Goal: Task Accomplishment & Management: Complete application form

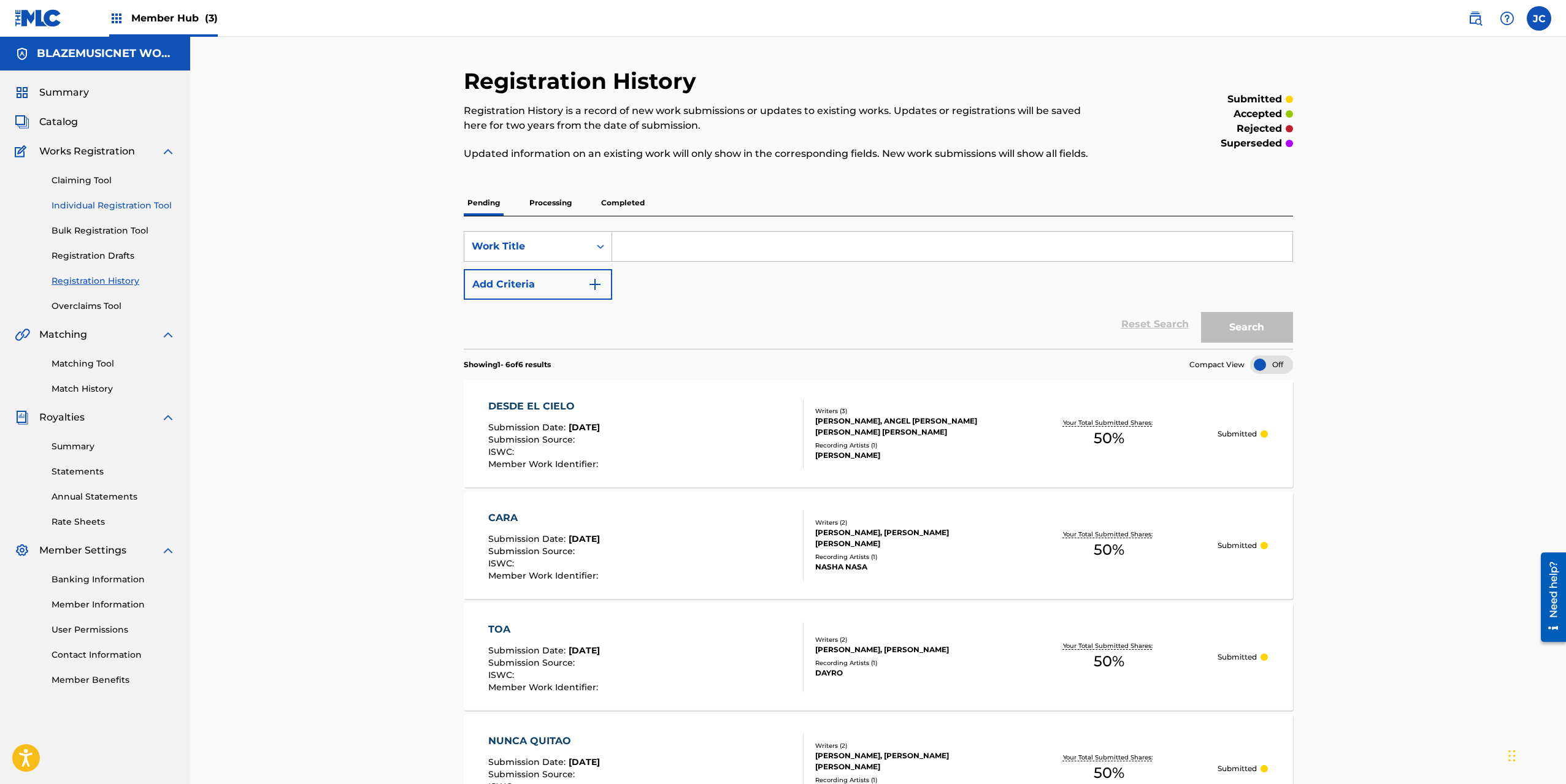
click at [103, 208] on link "Individual Registration Tool" at bounding box center [113, 206] width 124 height 13
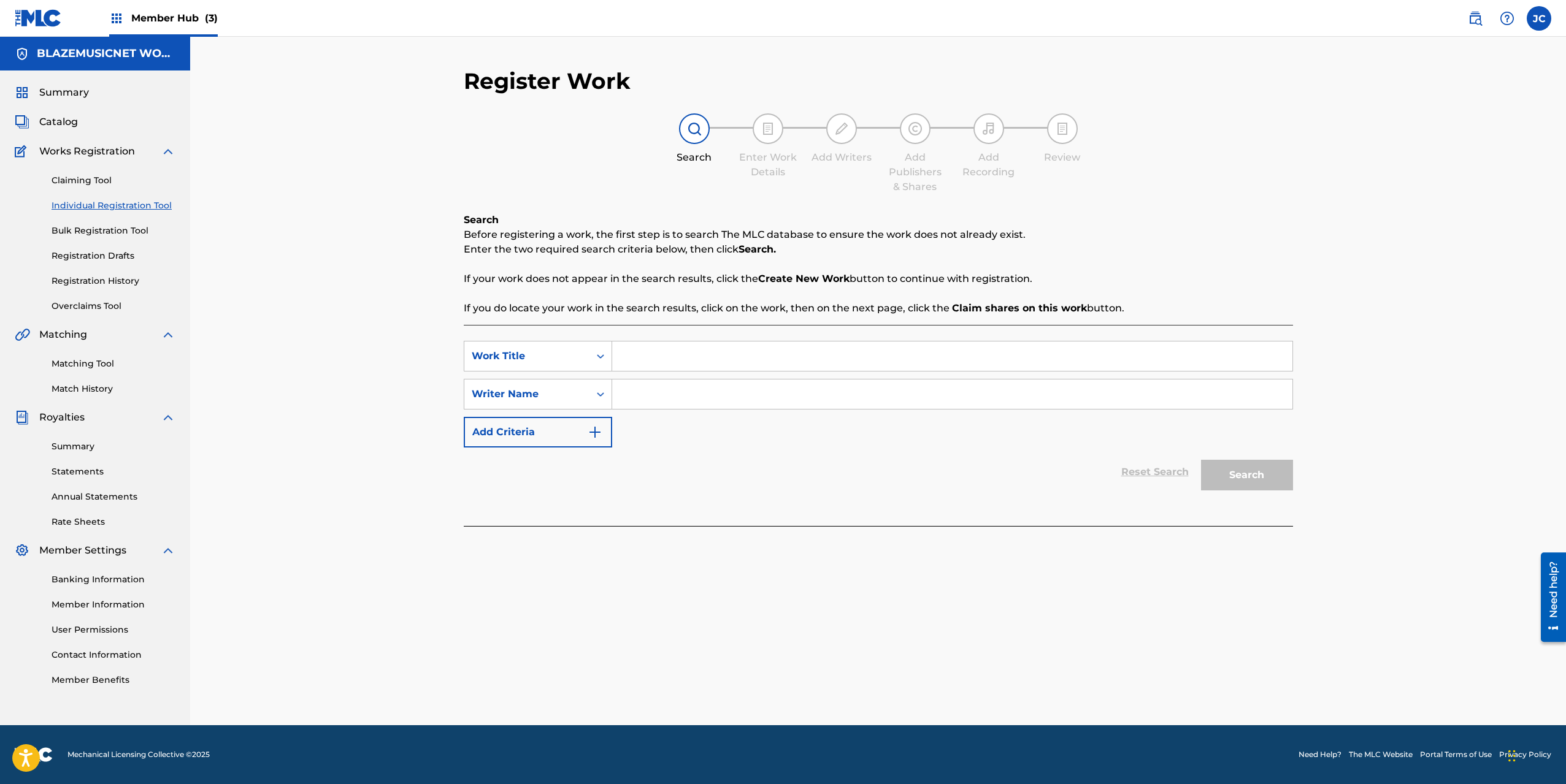
click at [641, 349] on input "Search Form" at bounding box center [952, 357] width 680 height 30
type input "LA MELODIA (EN VIVO)"
click at [645, 390] on input "Search Form" at bounding box center [952, 394] width 680 height 30
click at [684, 394] on input "[PERSON_NAME] [PERSON_NAME]" at bounding box center [952, 394] width 680 height 30
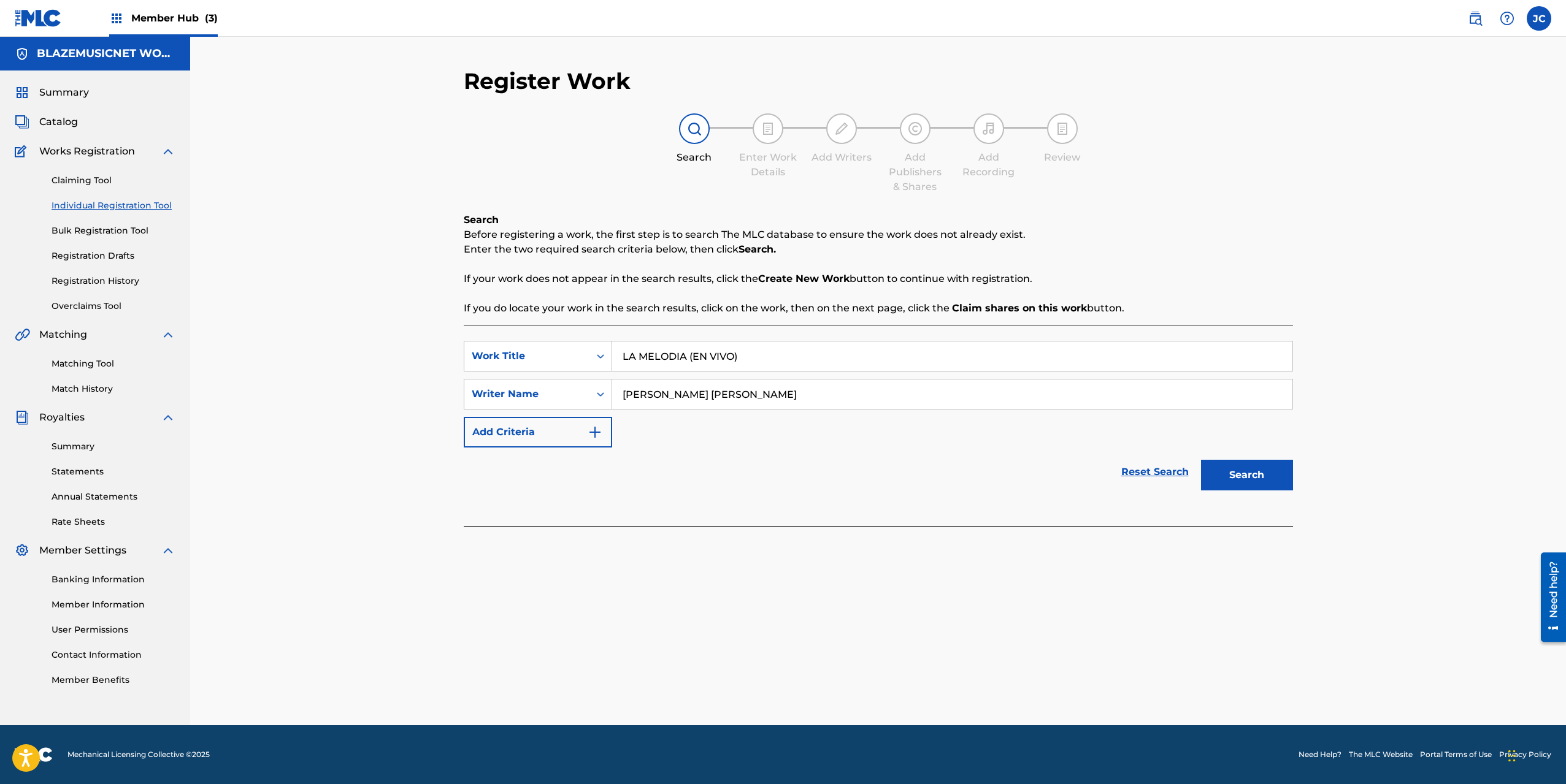
click at [684, 394] on input "[PERSON_NAME] [PERSON_NAME]" at bounding box center [952, 394] width 680 height 30
type input "[PERSON_NAME] [PERSON_NAME]"
click at [1261, 465] on button "Search" at bounding box center [1247, 475] width 92 height 30
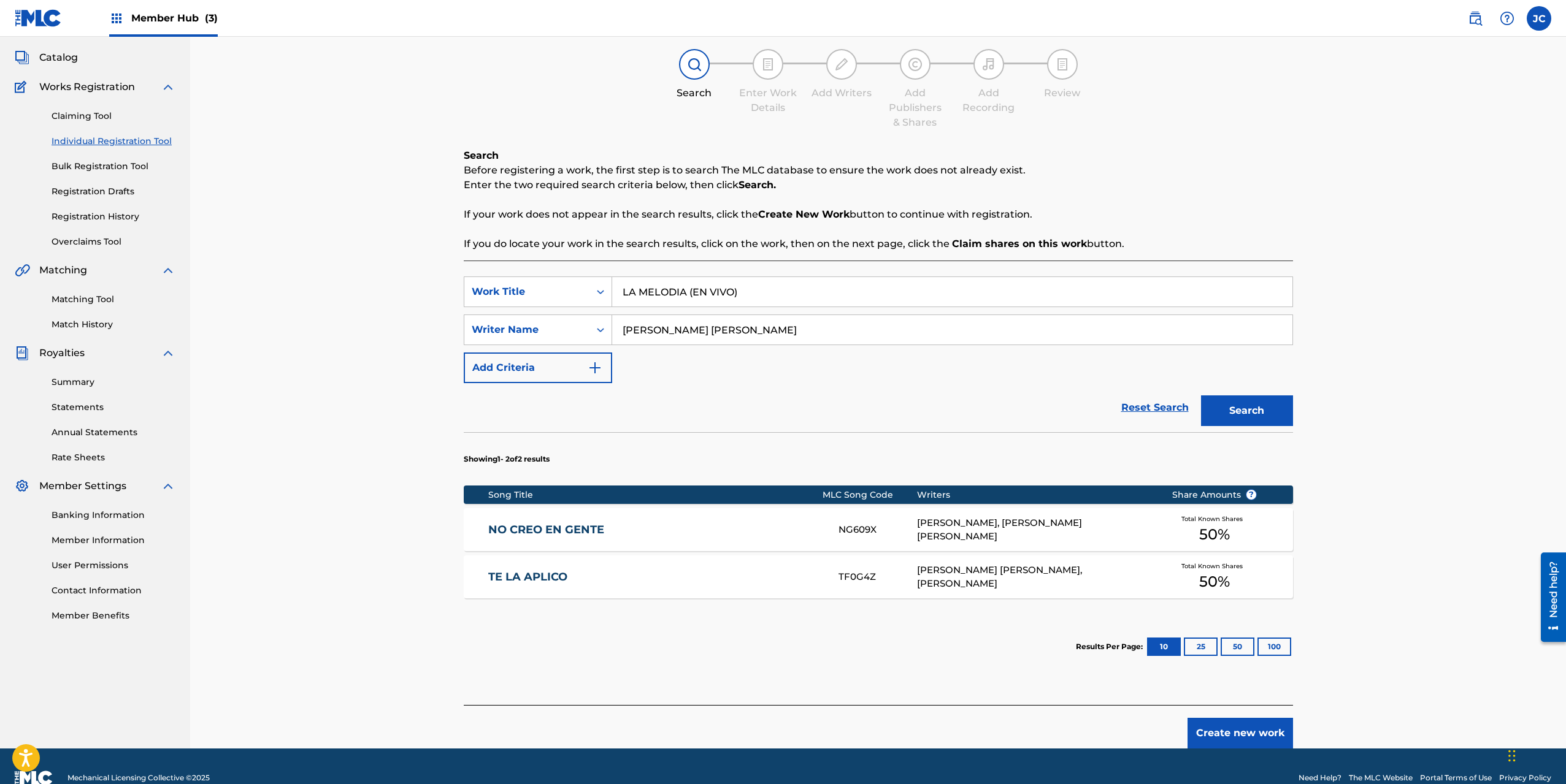
scroll to position [88, 0]
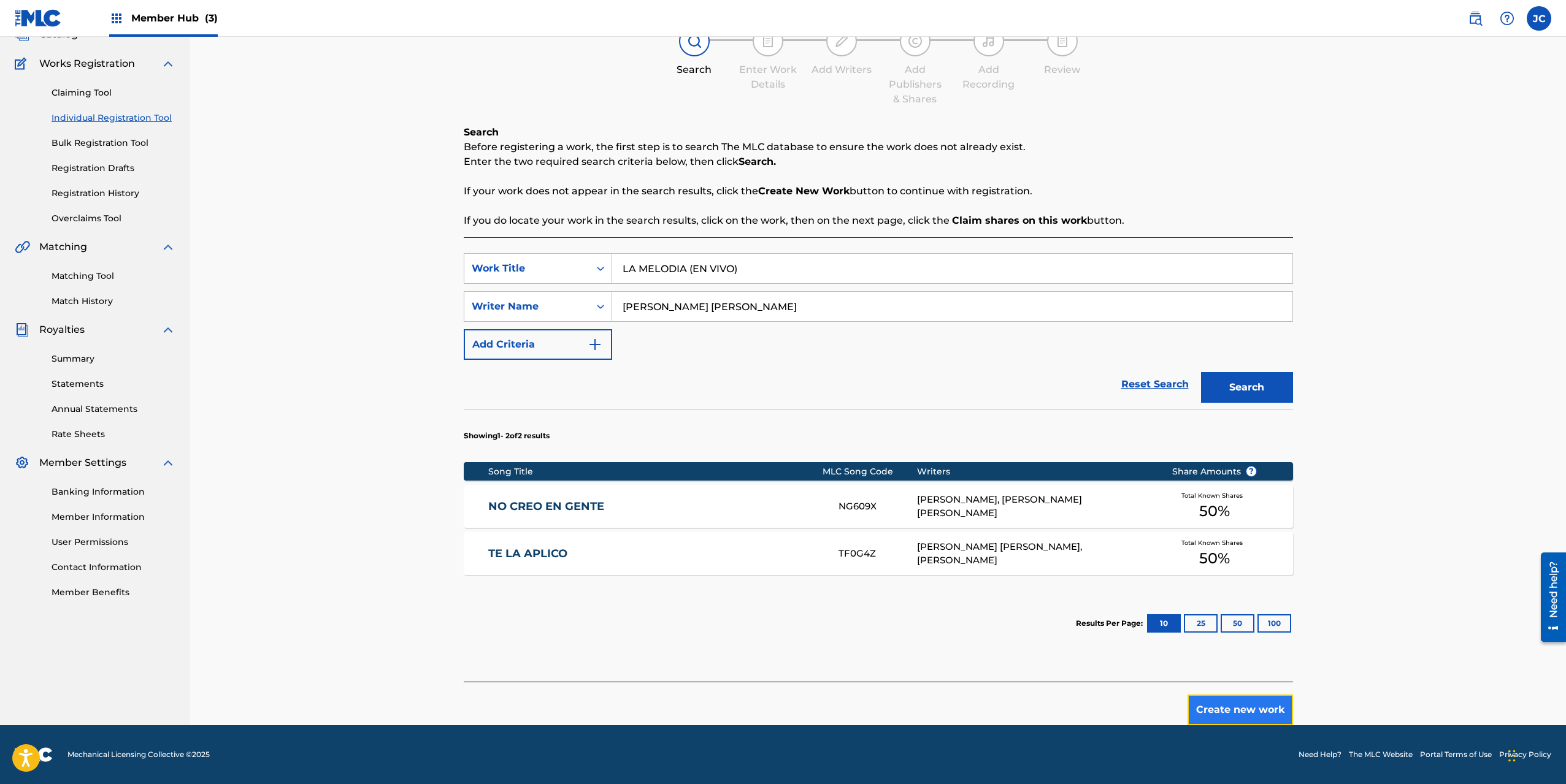
click at [1232, 705] on button "Create new work" at bounding box center [1240, 709] width 105 height 30
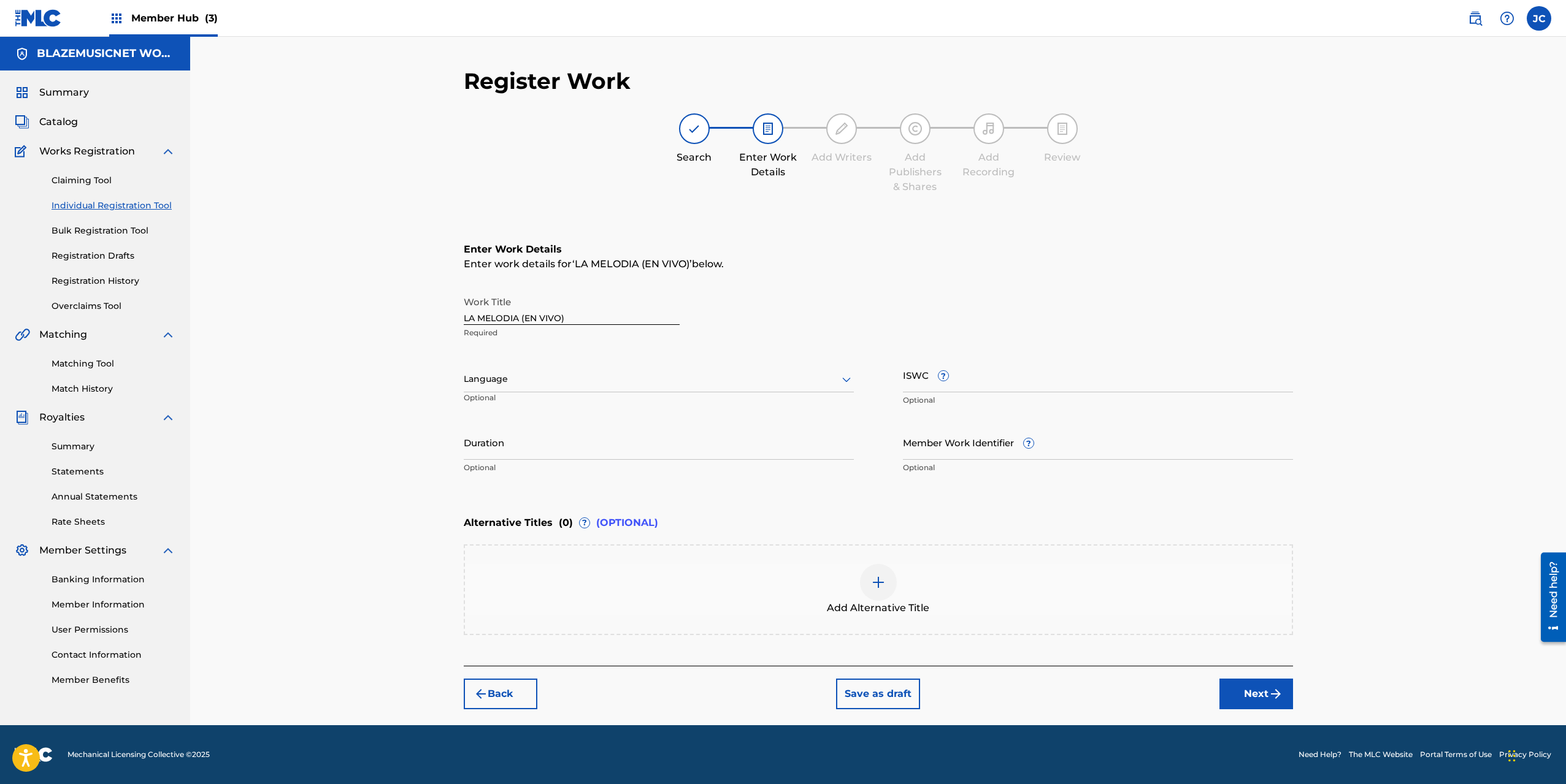
scroll to position [0, 0]
click at [579, 381] on div at bounding box center [659, 379] width 390 height 16
click at [552, 432] on div "Spanish" at bounding box center [658, 433] width 389 height 28
click at [517, 438] on input "Duration" at bounding box center [659, 442] width 390 height 35
type input "02:28"
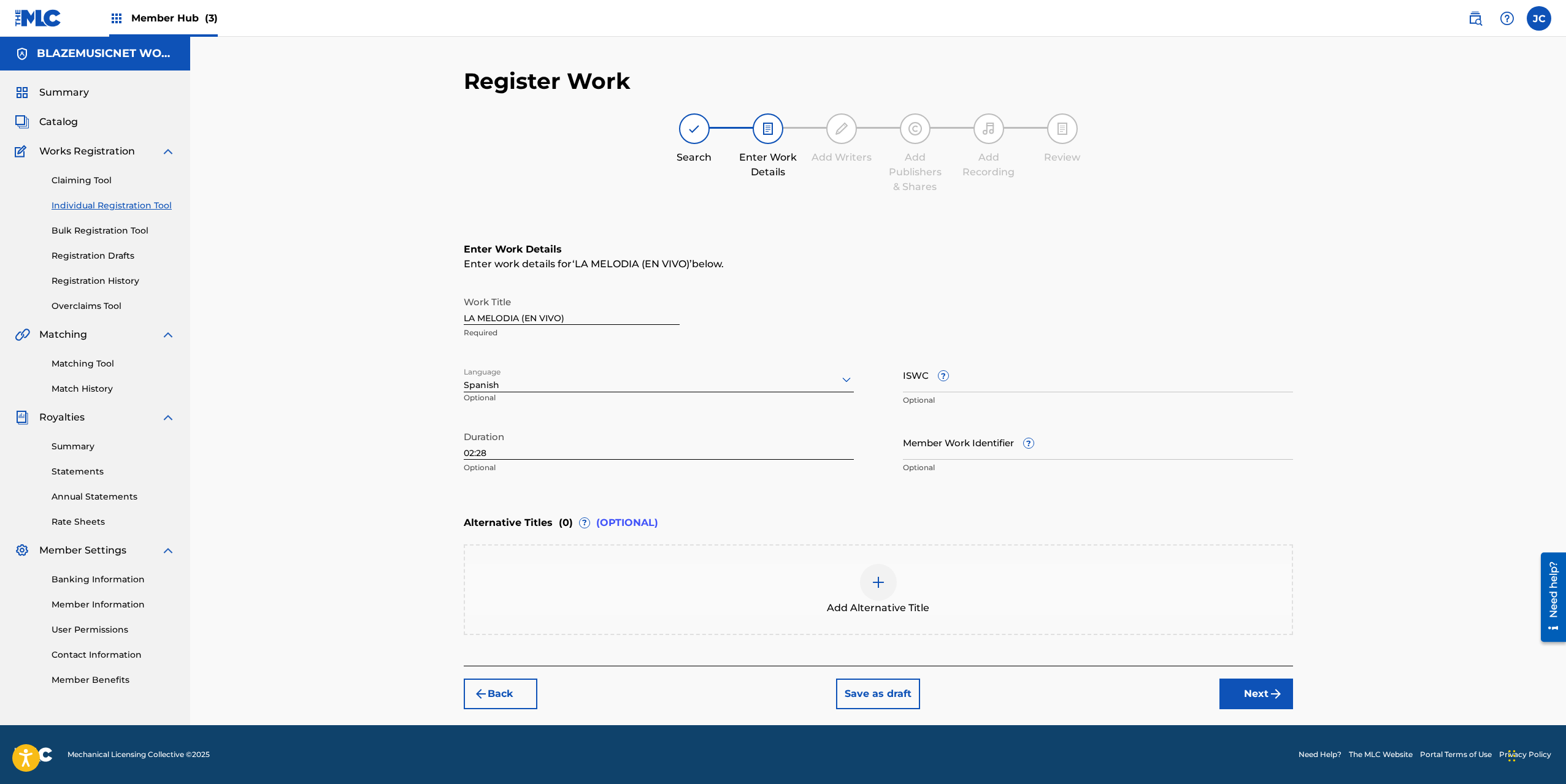
click at [364, 486] on div "Register Work Search Enter Work Details Add Writers Add Publishers & Shares Add…" at bounding box center [878, 381] width 1376 height 688
click at [1243, 688] on button "Next" at bounding box center [1256, 694] width 74 height 30
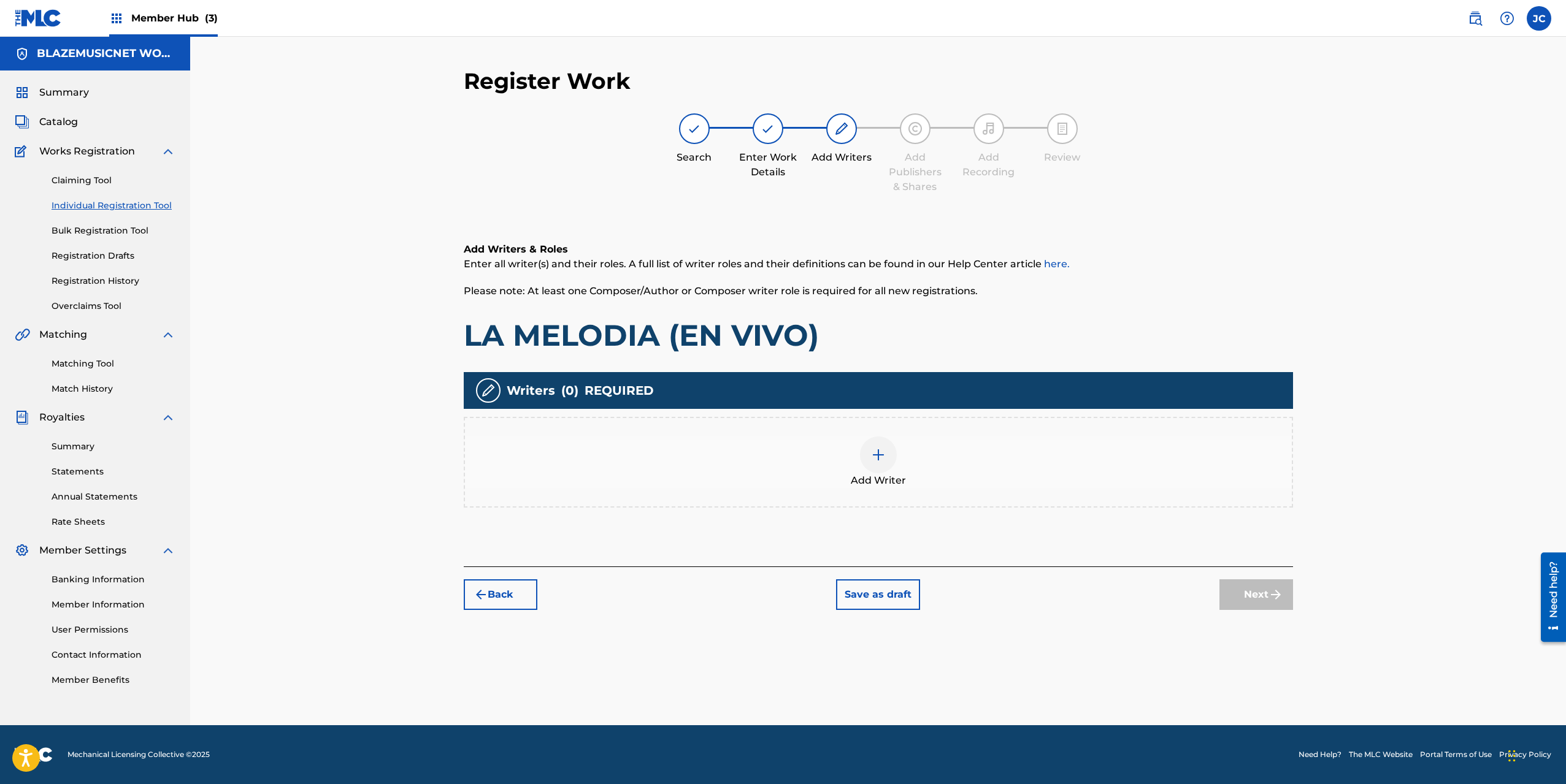
click at [890, 452] on div at bounding box center [878, 455] width 37 height 37
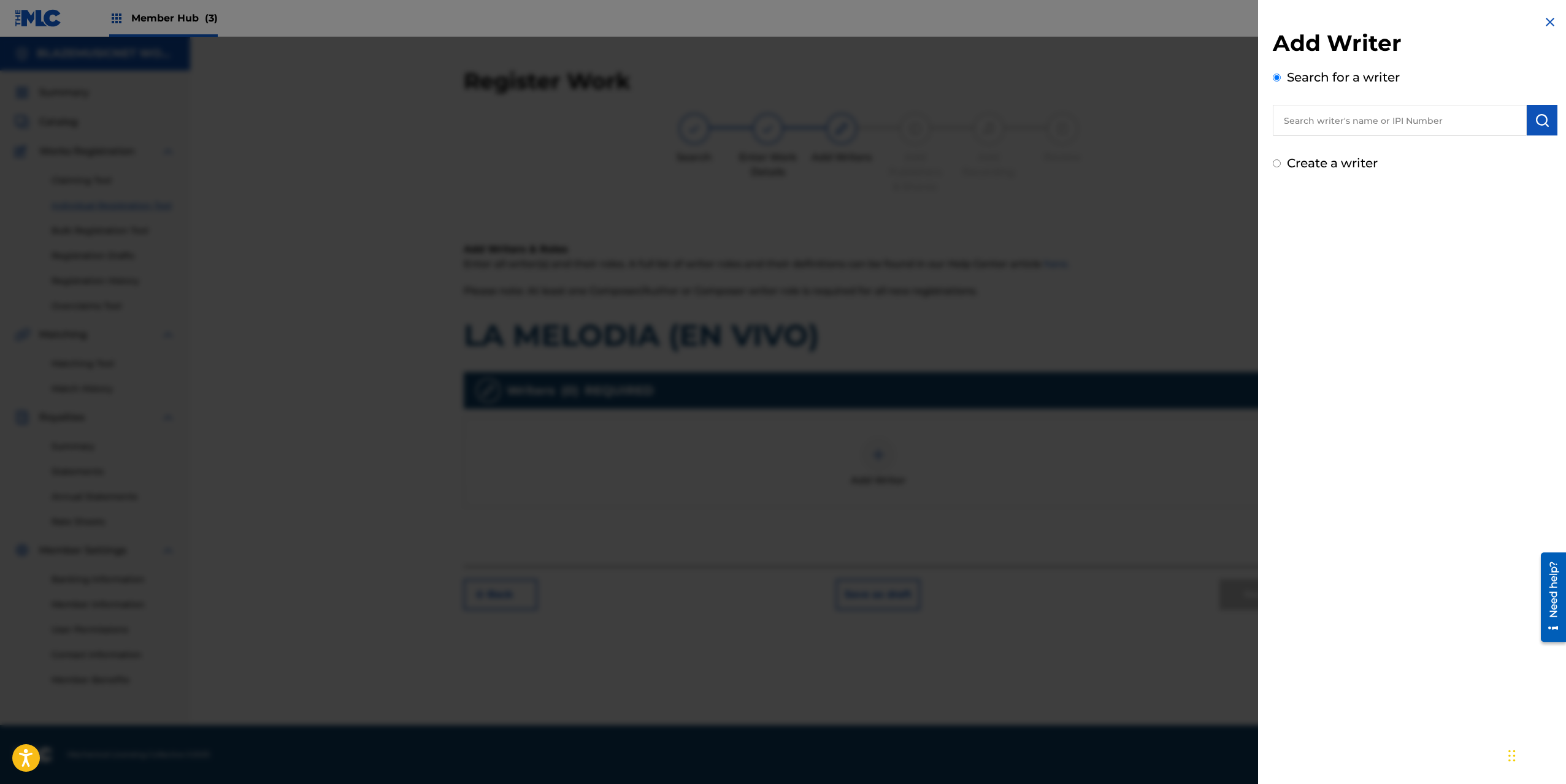
click at [1328, 125] on input "text" at bounding box center [1399, 120] width 254 height 30
paste input "[PERSON_NAME] [PERSON_NAME]"
type input "[PERSON_NAME] [PERSON_NAME]"
click at [1542, 123] on img "submit" at bounding box center [1542, 120] width 15 height 15
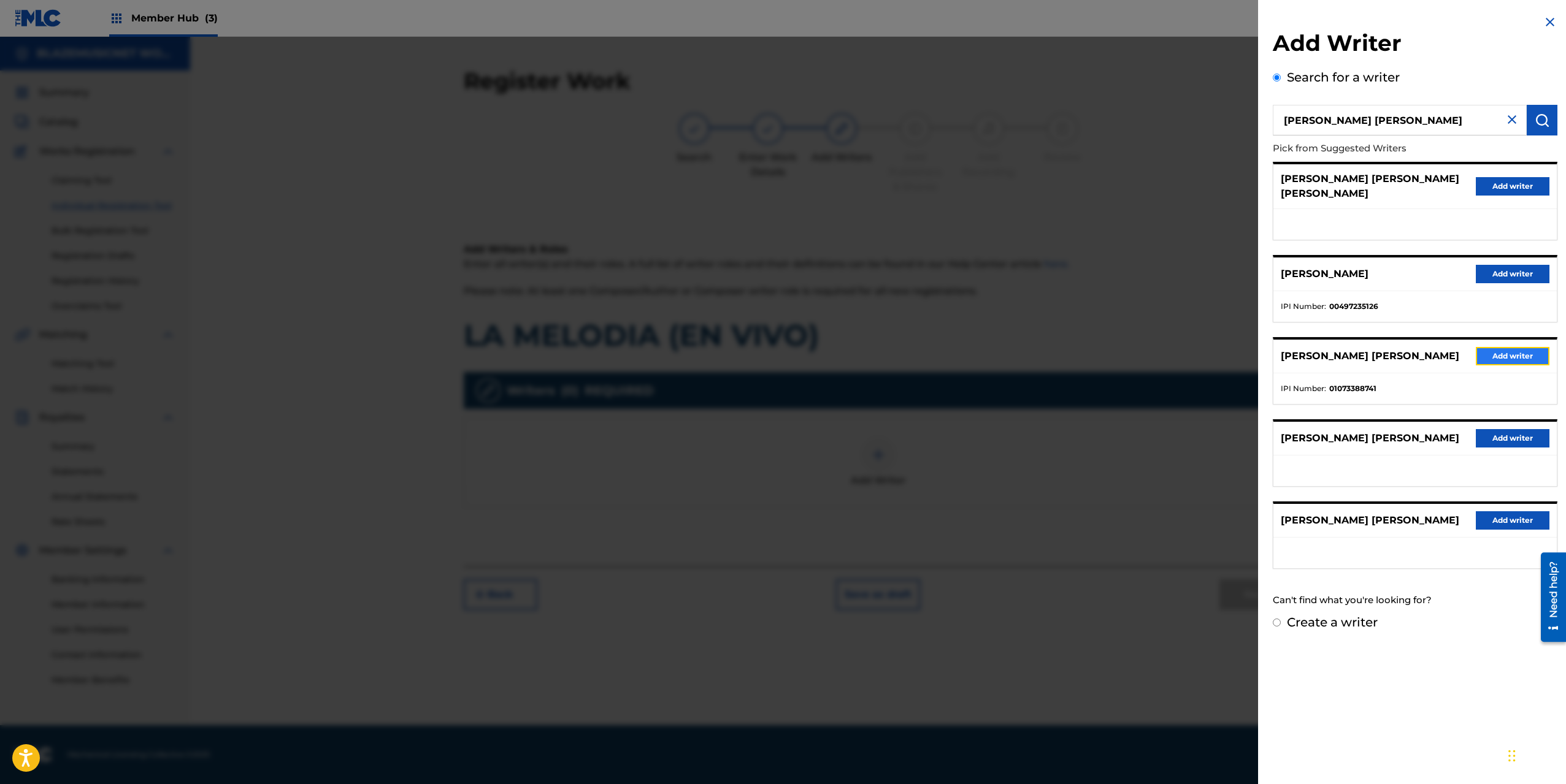
click at [1534, 347] on button "Add writer" at bounding box center [1512, 356] width 74 height 18
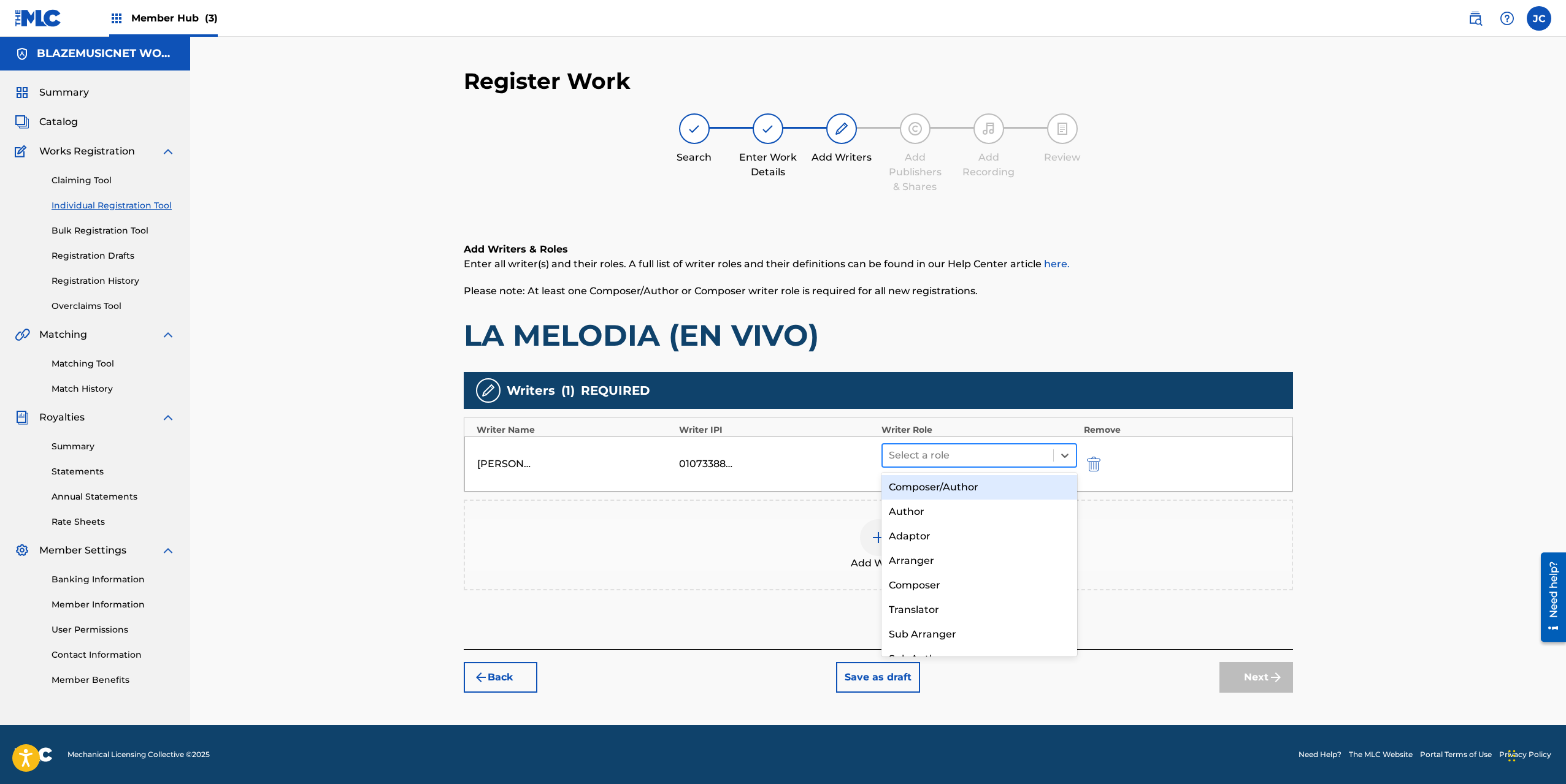
click at [981, 456] on div at bounding box center [968, 455] width 159 height 17
click at [935, 486] on div "Composer/Author" at bounding box center [979, 487] width 196 height 24
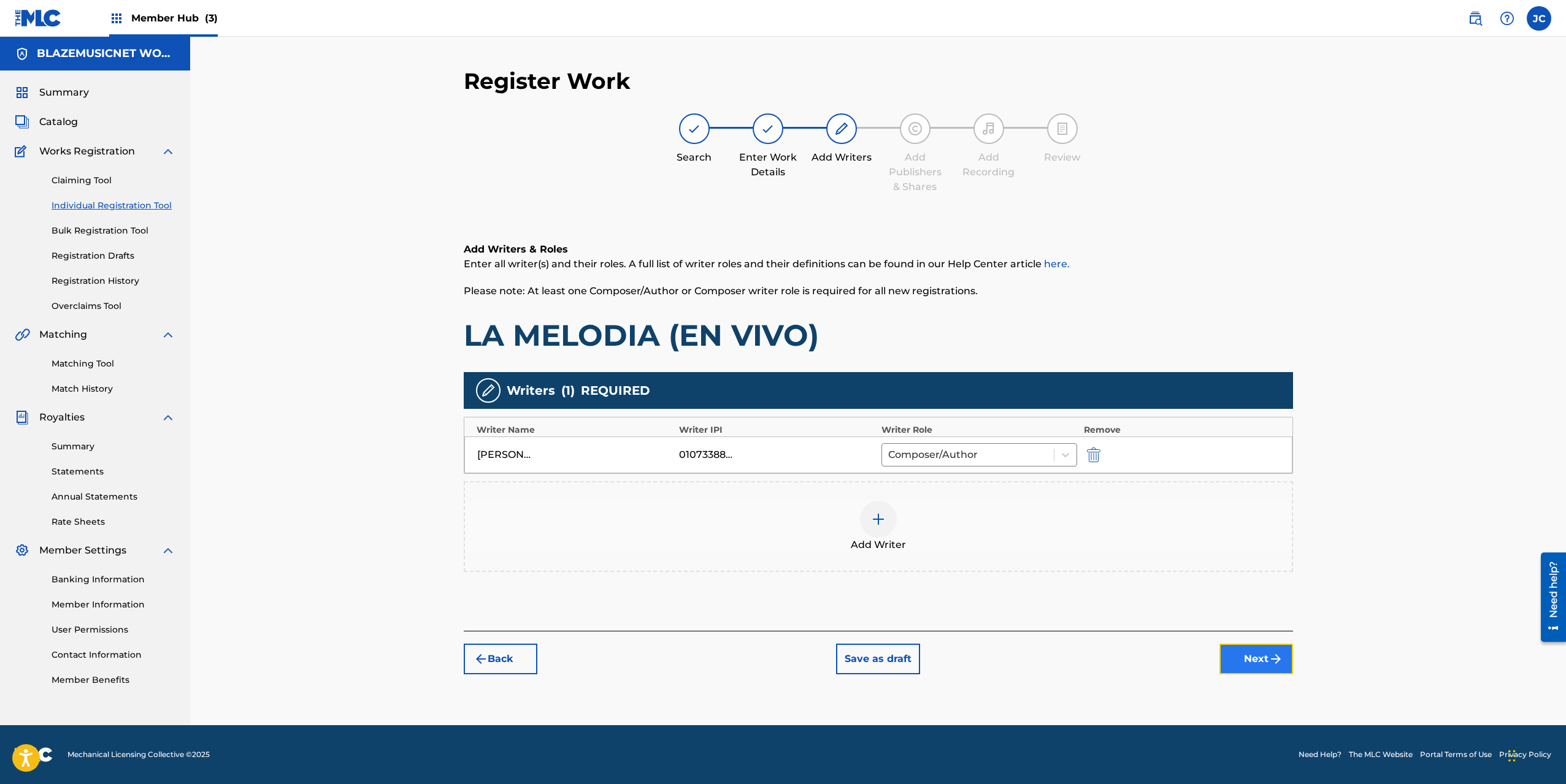
click at [1240, 650] on button "Next" at bounding box center [1256, 659] width 74 height 30
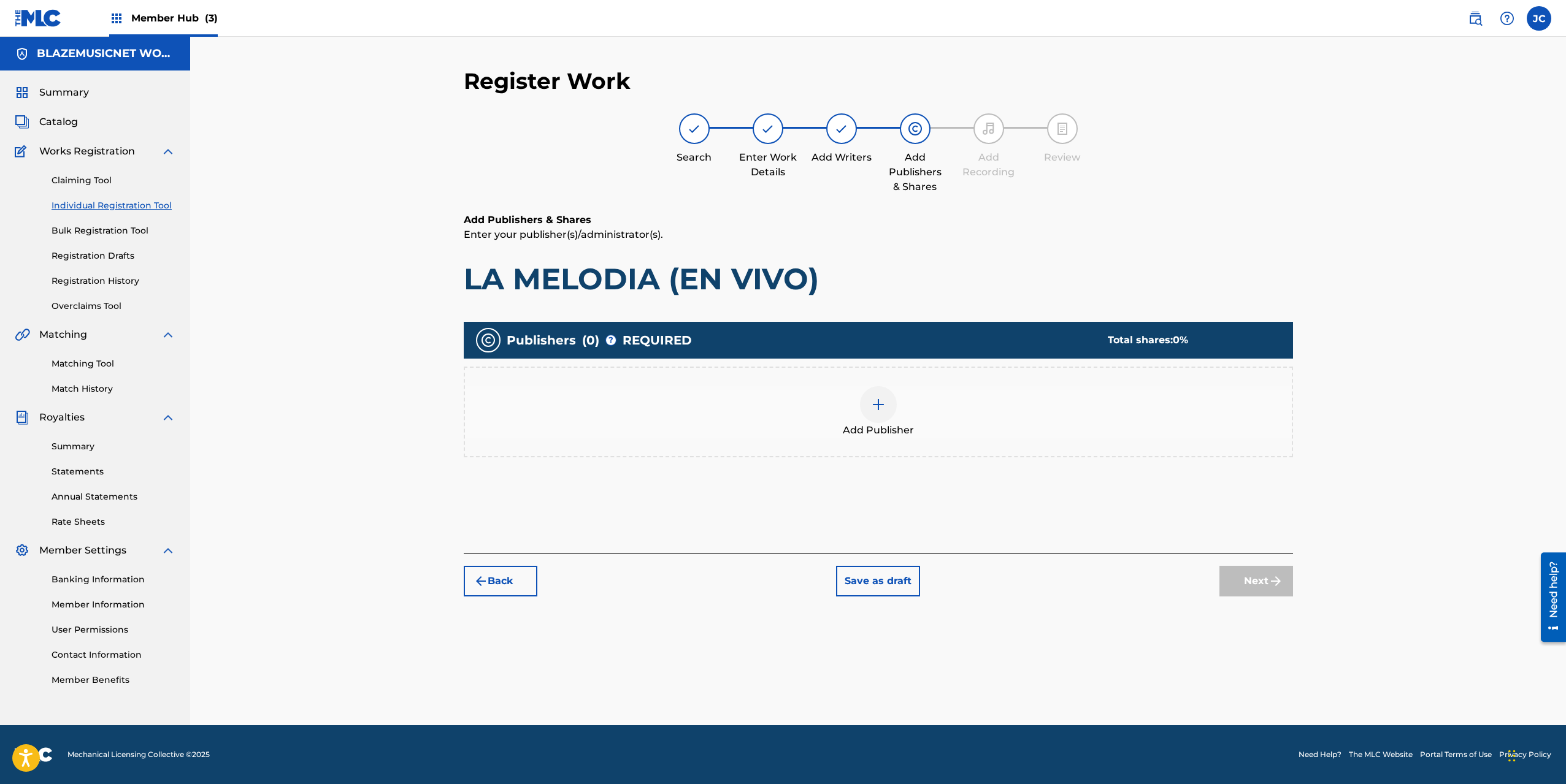
click at [863, 423] on span "Add Publisher" at bounding box center [878, 431] width 71 height 15
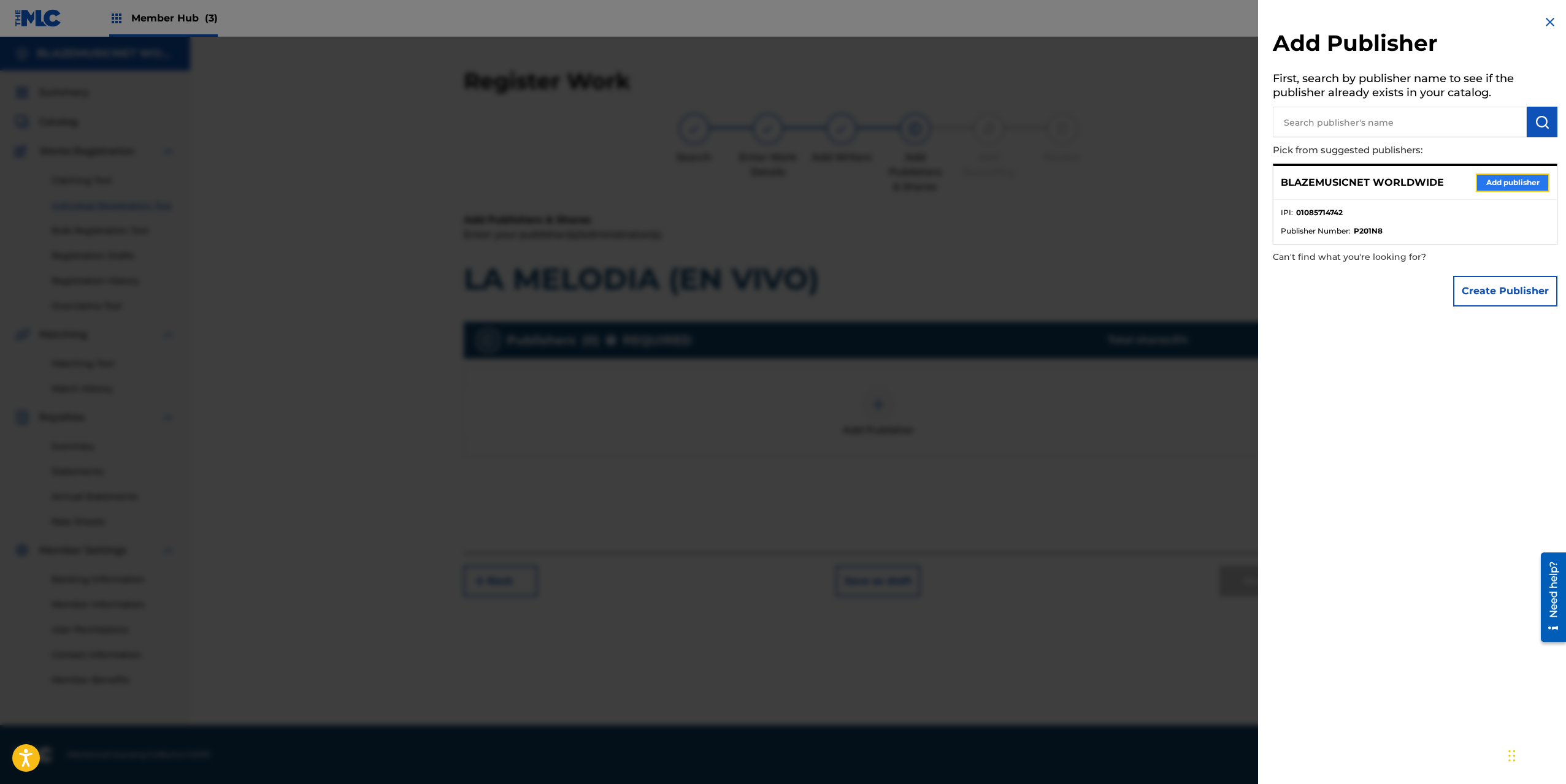
click at [1510, 184] on button "Add publisher" at bounding box center [1512, 182] width 74 height 18
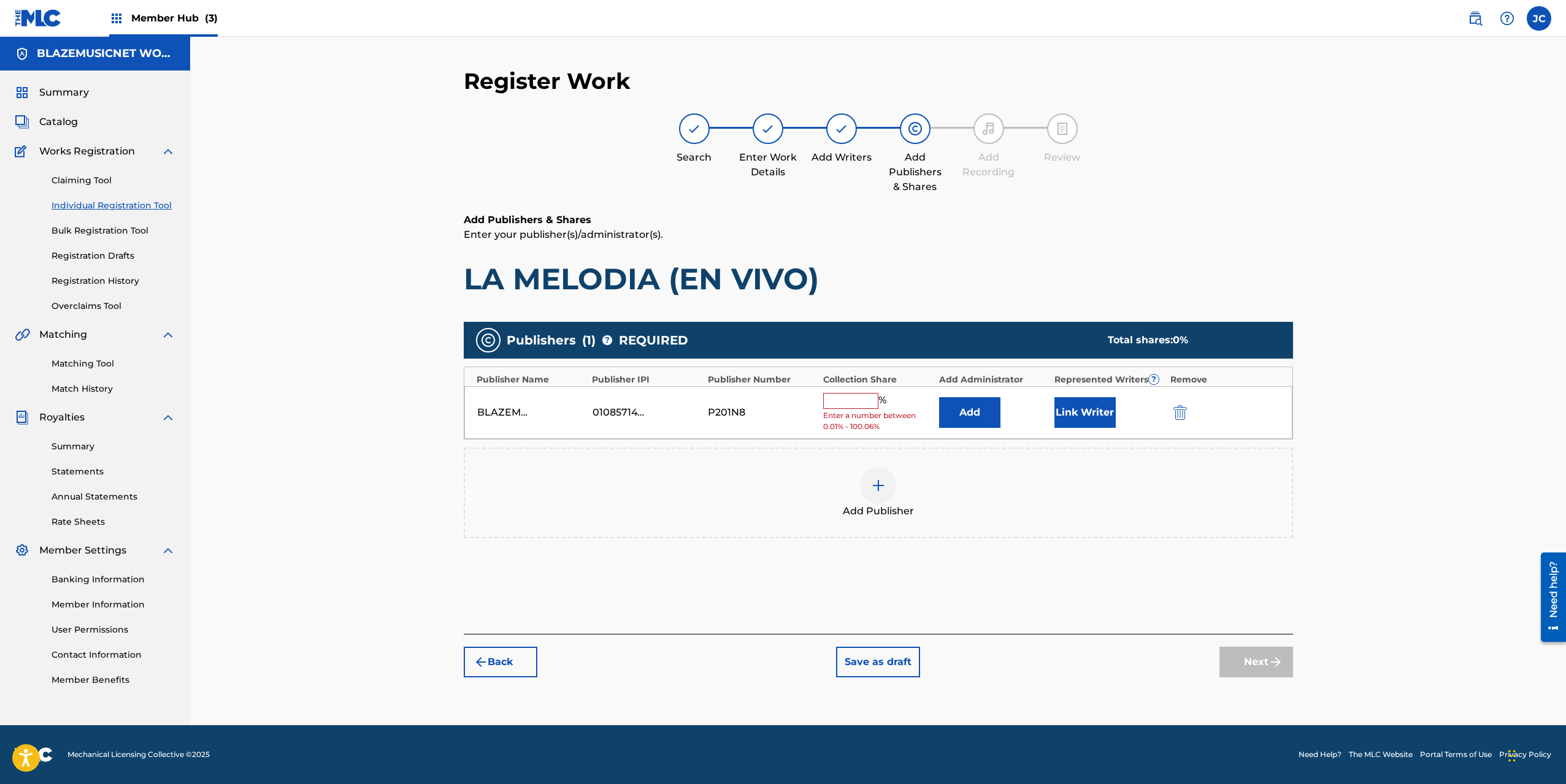
click at [859, 395] on input "text" at bounding box center [850, 401] width 55 height 16
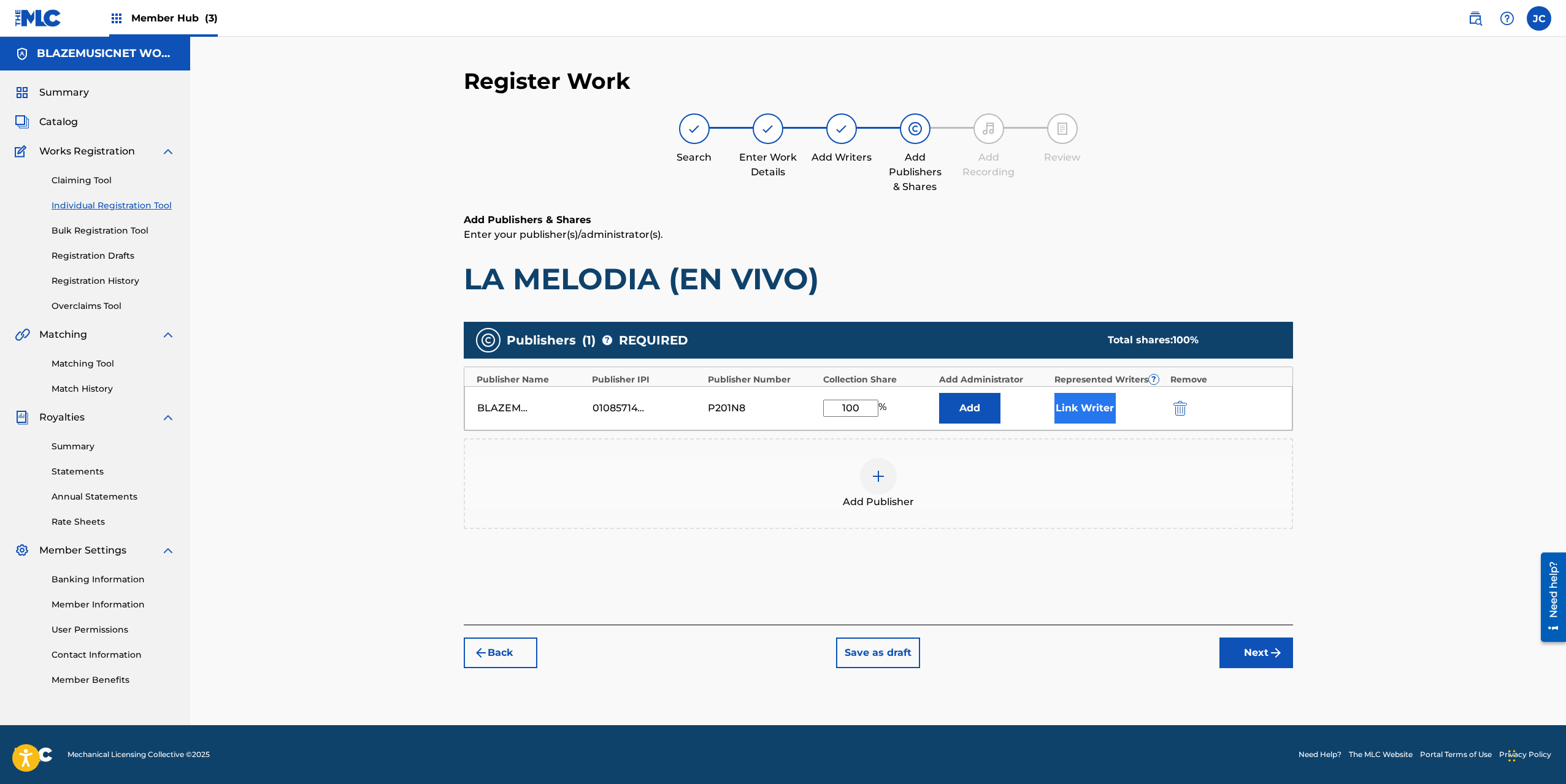
type input "100"
click at [1089, 403] on button "Link Writer" at bounding box center [1084, 408] width 61 height 30
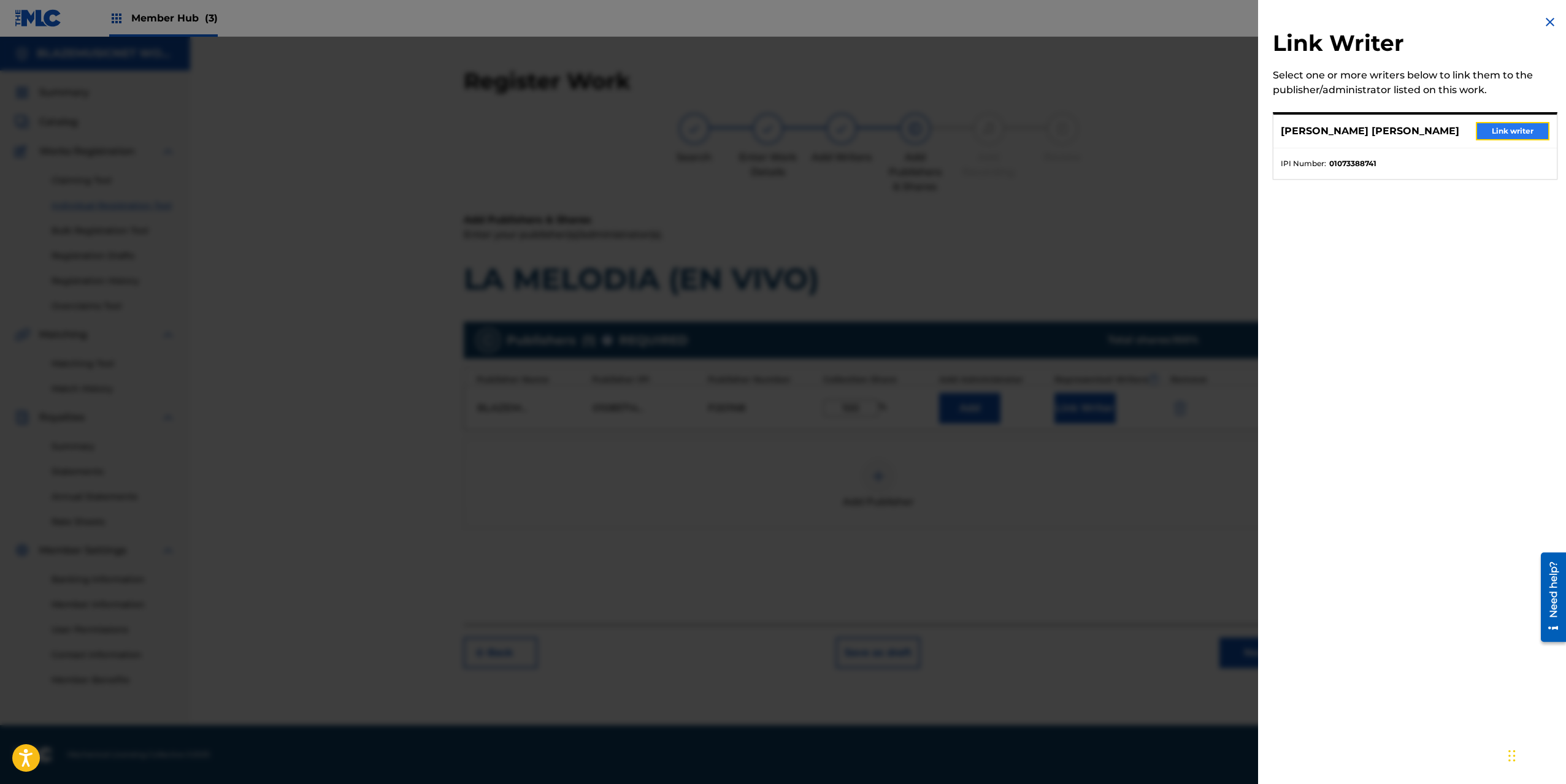
click at [1499, 126] on button "Link writer" at bounding box center [1512, 131] width 74 height 18
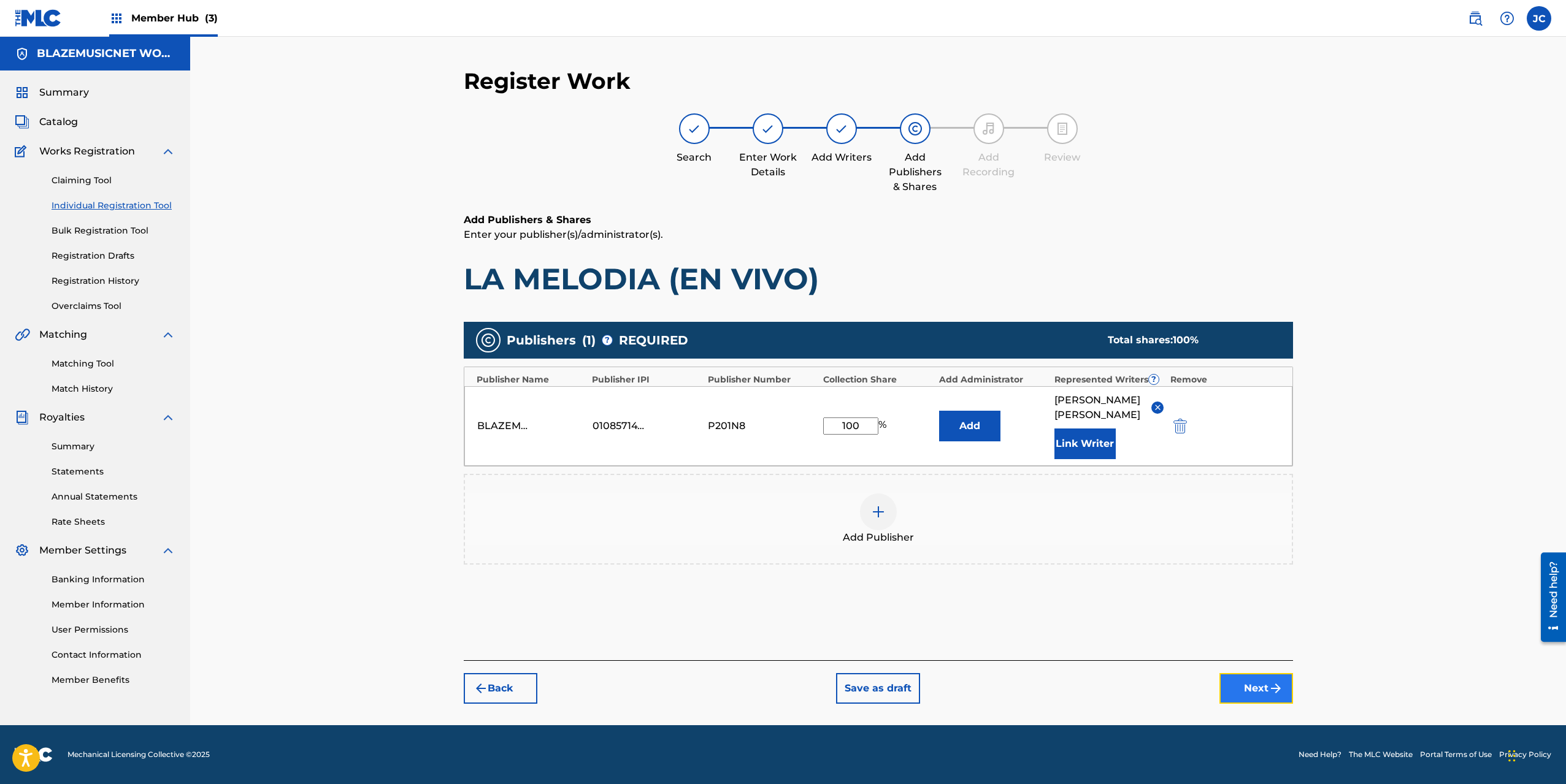
click at [1250, 688] on button "Next" at bounding box center [1256, 688] width 74 height 30
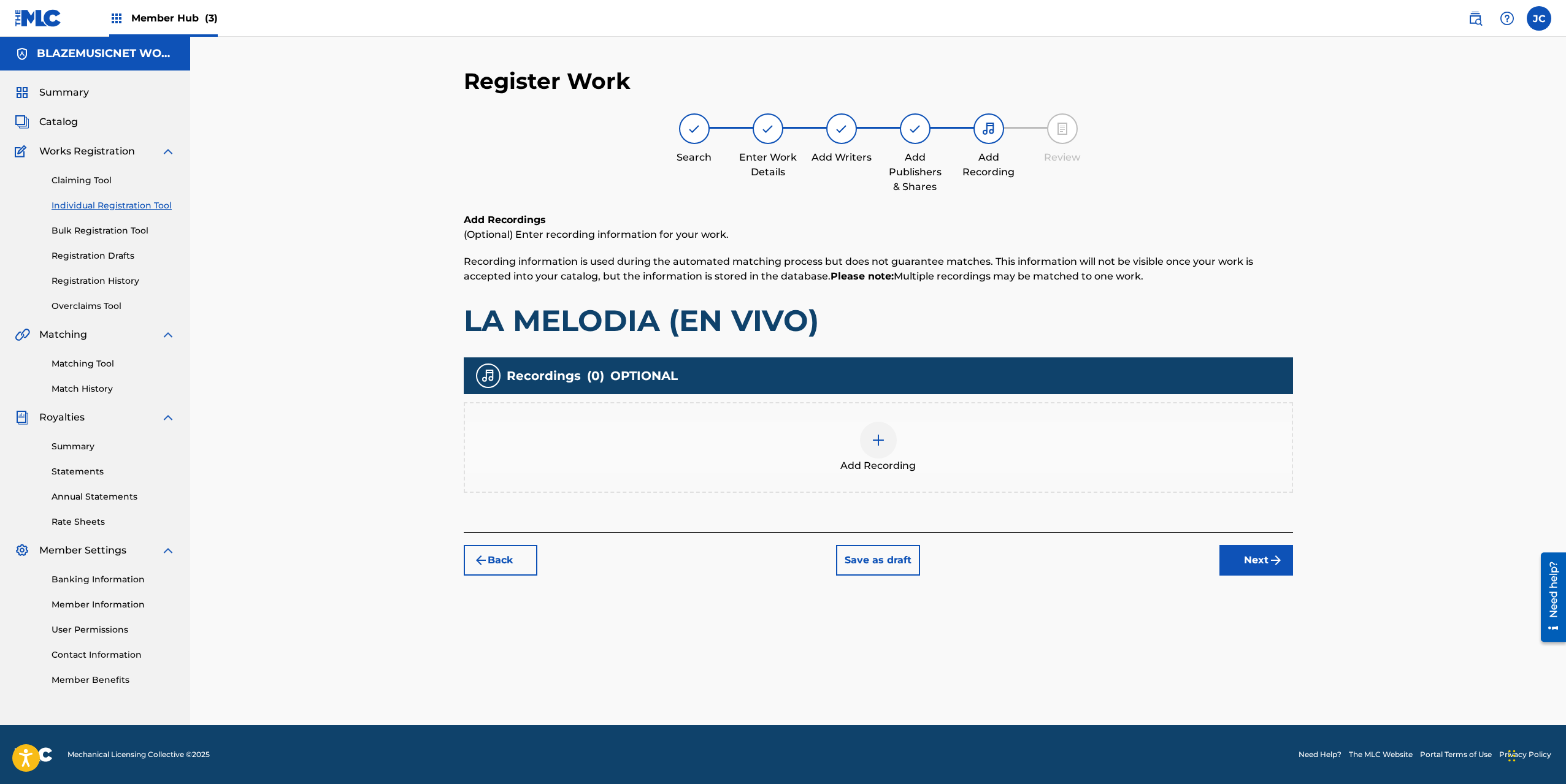
click at [877, 437] on img at bounding box center [878, 440] width 15 height 15
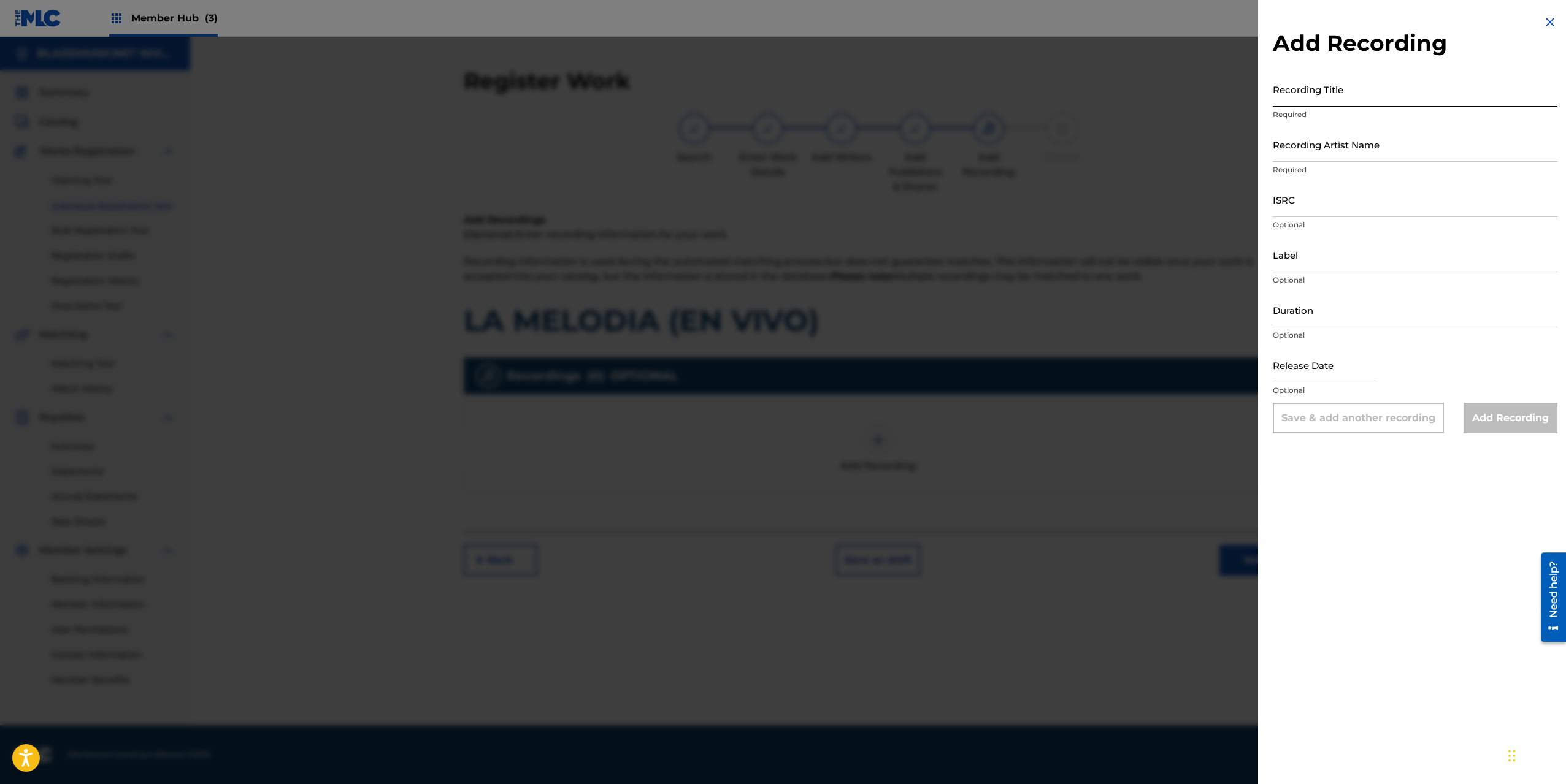
click at [1313, 93] on input "Recording Title" at bounding box center [1415, 89] width 285 height 35
type input "LA MELODIA (EN VIVO)"
click at [1318, 140] on input "Recording Artist Name" at bounding box center [1415, 144] width 285 height 35
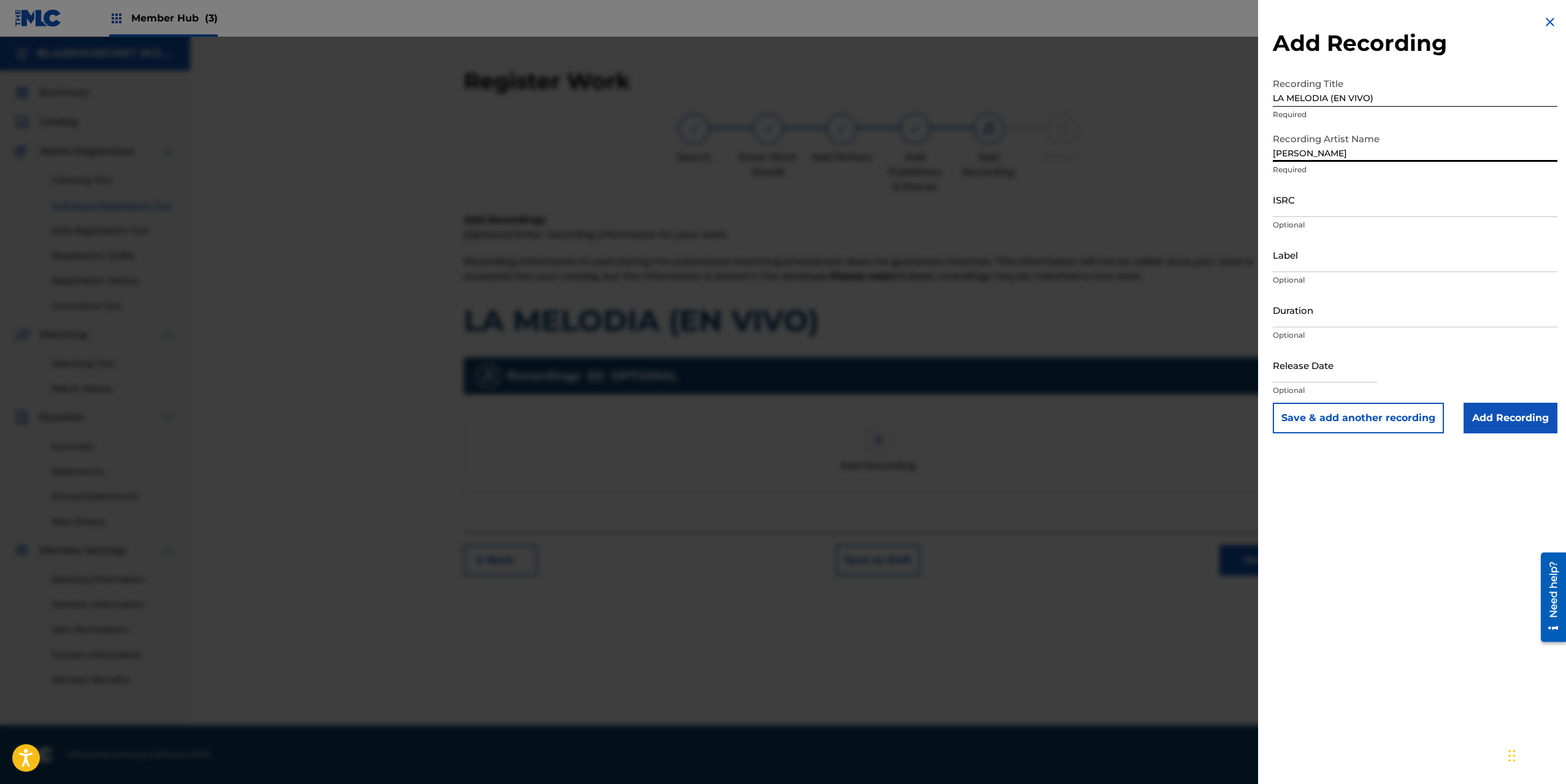
type input "[PERSON_NAME] URBANA"
click at [1291, 206] on input "ISRC" at bounding box center [1415, 200] width 285 height 35
paste input "QZS7J2544613"
type input "QZS7J2544613"
click at [1307, 258] on input "Label" at bounding box center [1415, 255] width 285 height 35
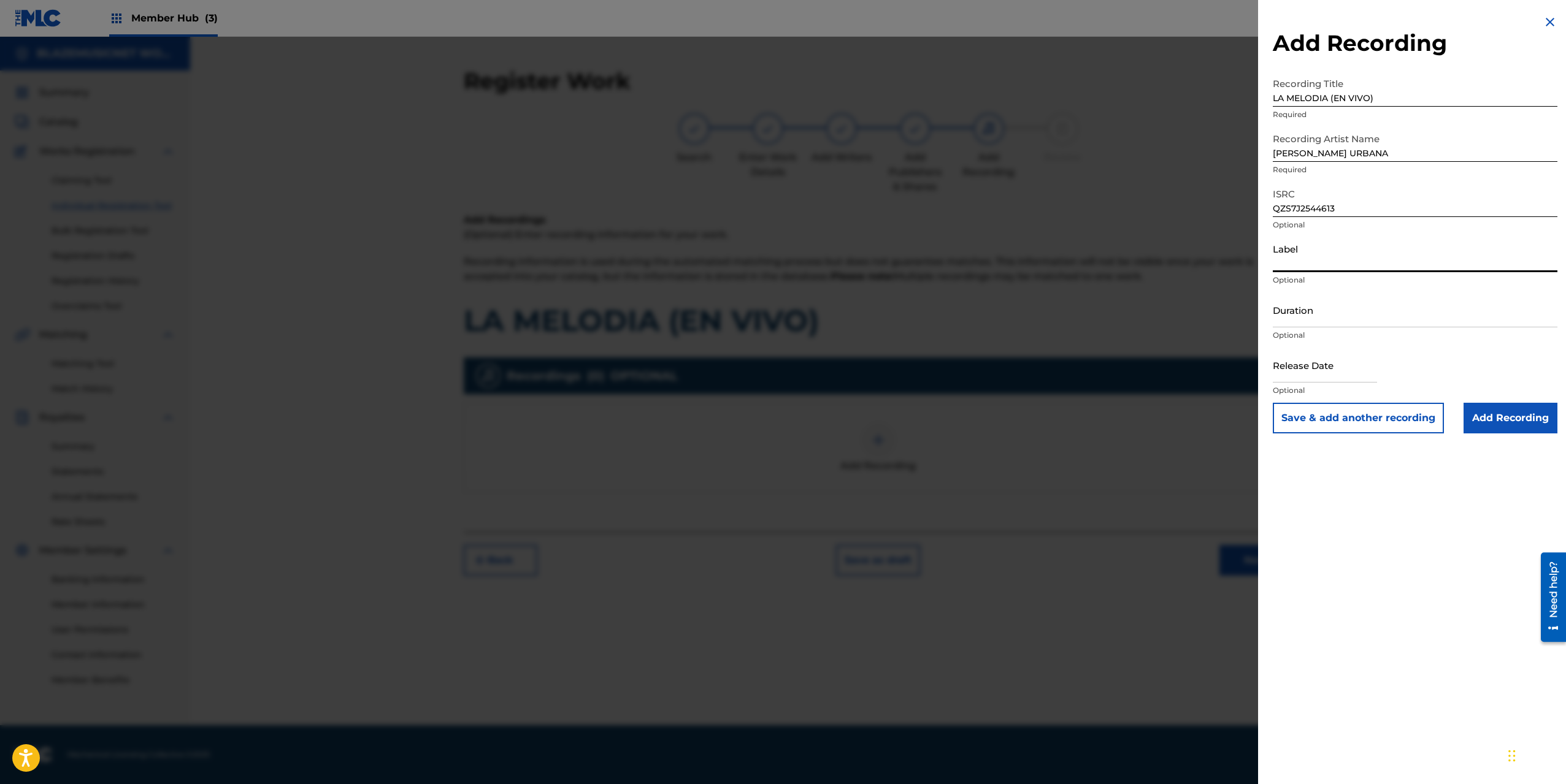
type input "[DOMAIN_NAME]"
click at [1309, 313] on input "Duration" at bounding box center [1415, 310] width 285 height 35
type input "02:28"
click at [1310, 370] on input "text" at bounding box center [1325, 365] width 105 height 35
select select "8"
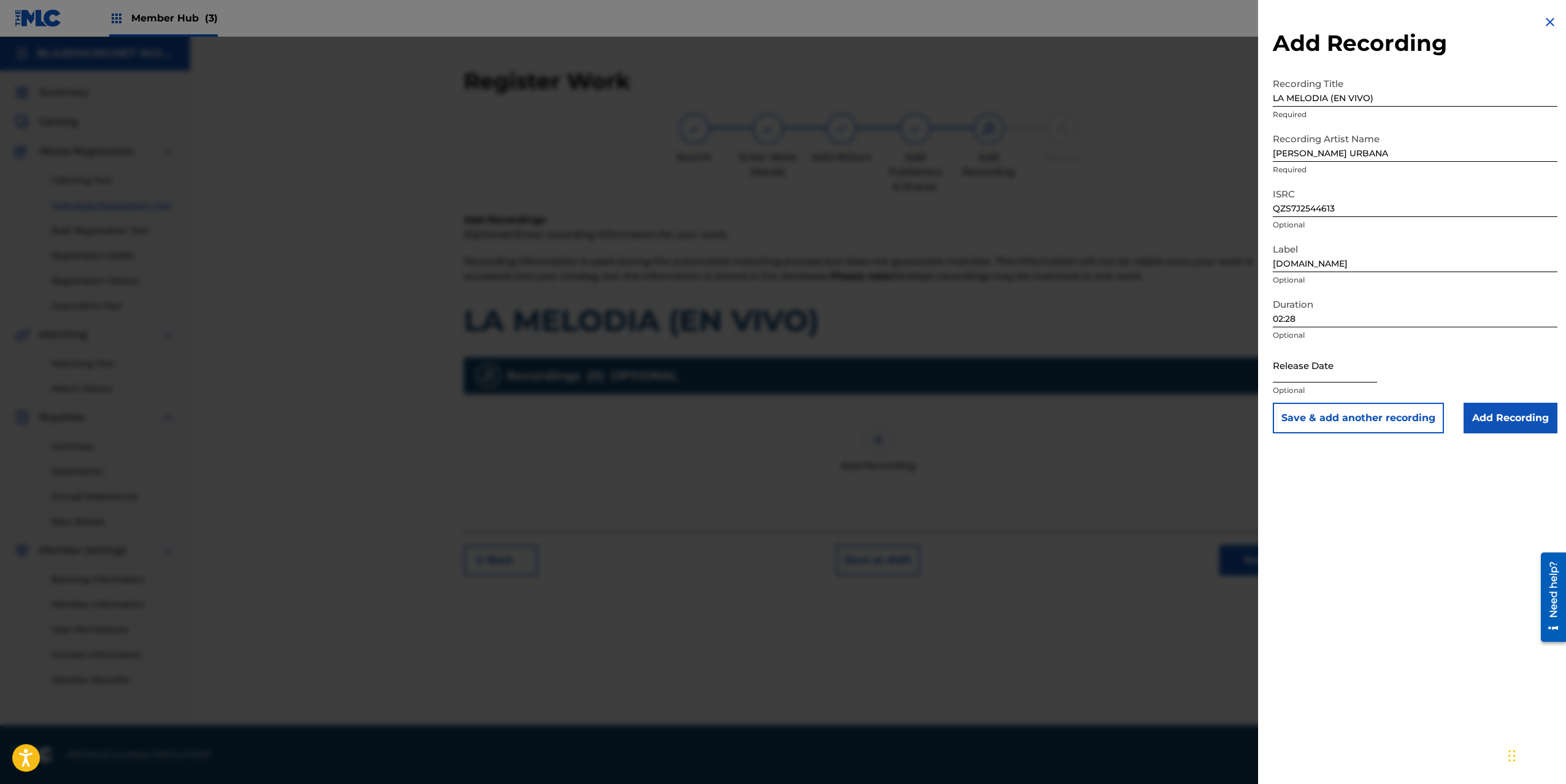
select select "2025"
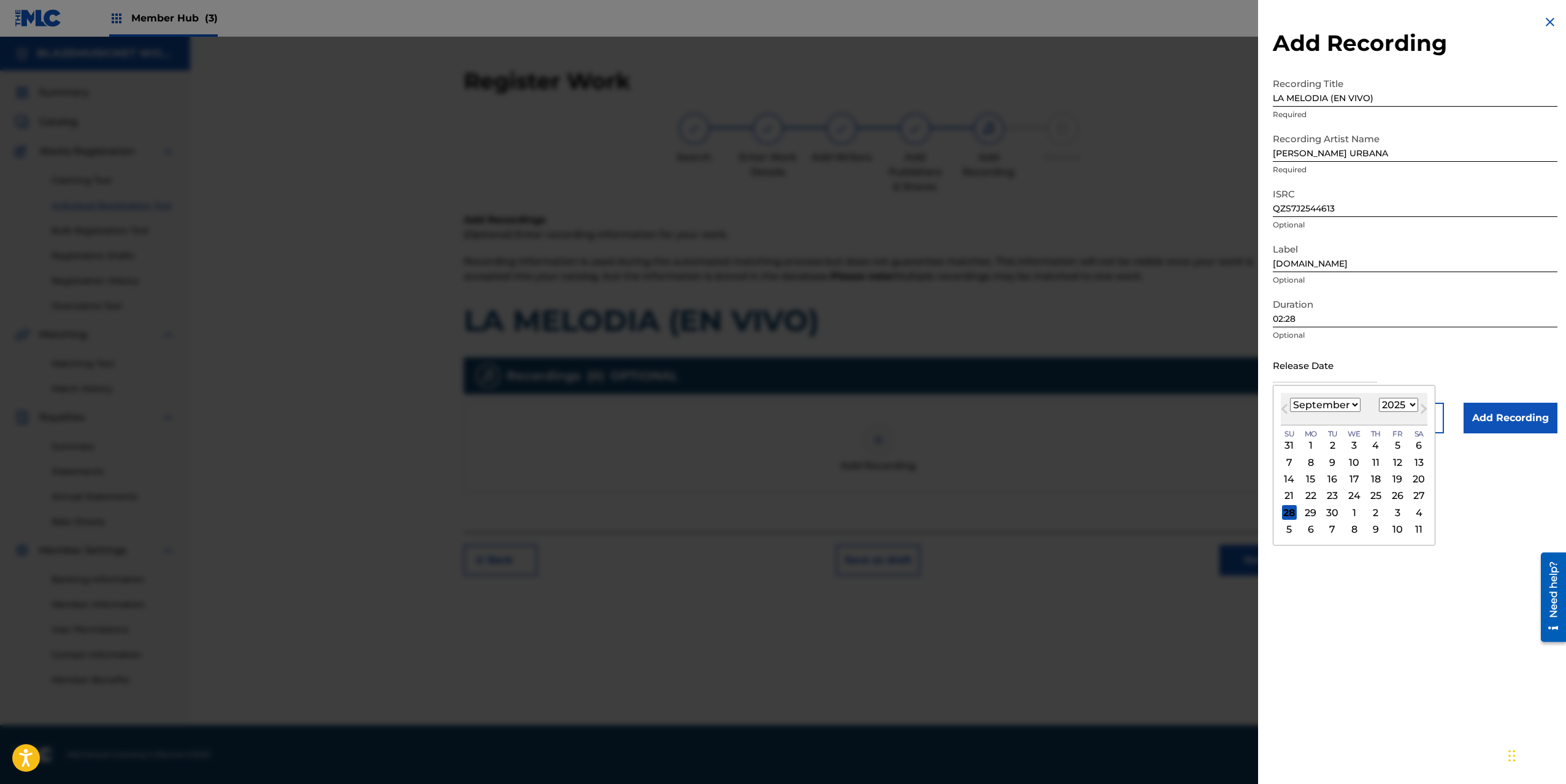
click at [1302, 405] on select "January February March April May June July August September October November De…" at bounding box center [1325, 404] width 71 height 14
select select "6"
click at [1290, 398] on select "January February March April May June July August September October November De…" at bounding box center [1325, 404] width 71 height 14
click at [1373, 511] on div "31" at bounding box center [1376, 512] width 15 height 15
type input "[DATE]"
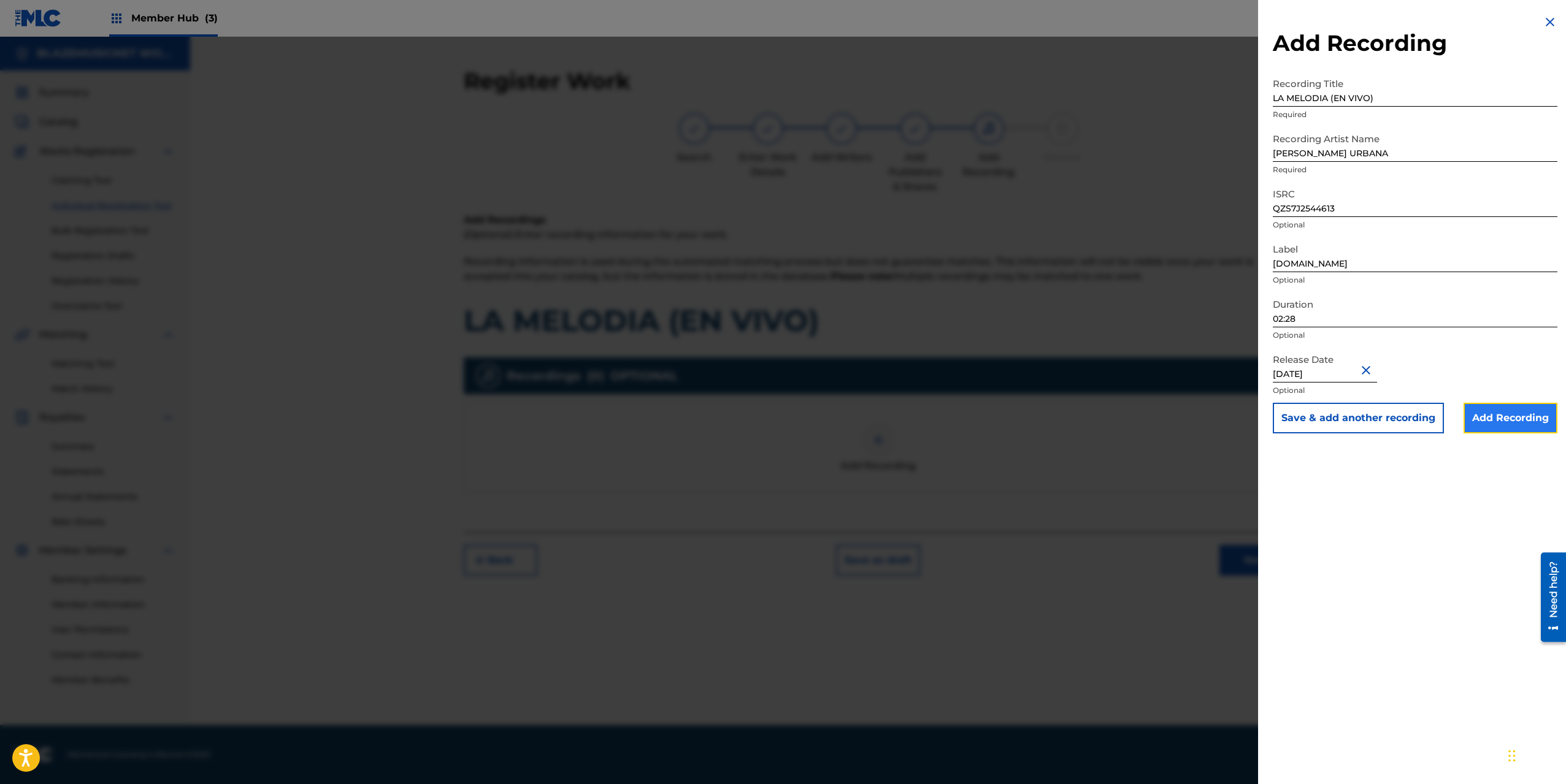
click at [1506, 423] on input "Add Recording" at bounding box center [1510, 417] width 94 height 30
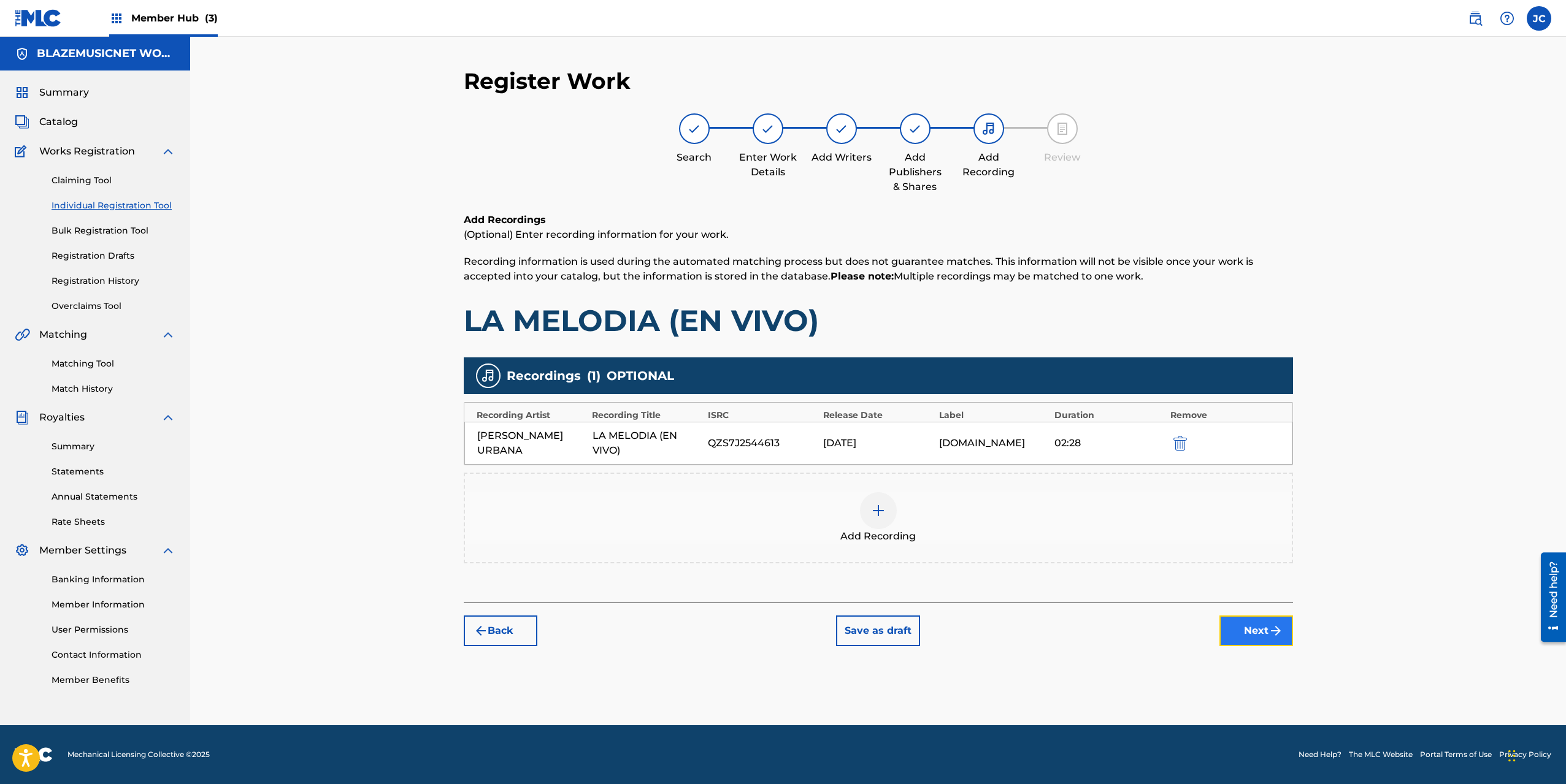
click at [1261, 628] on button "Next" at bounding box center [1256, 630] width 74 height 30
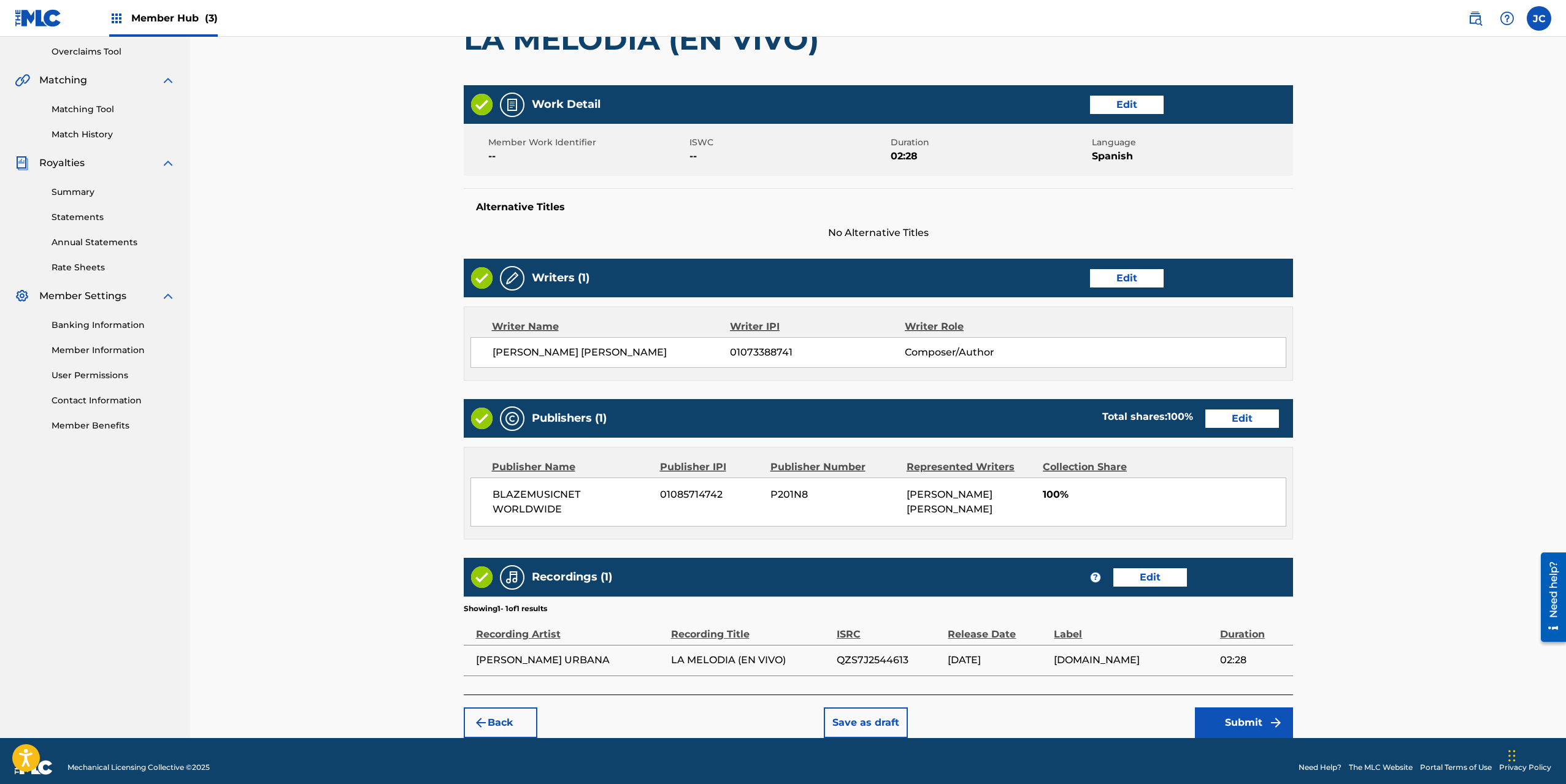
scroll to position [268, 0]
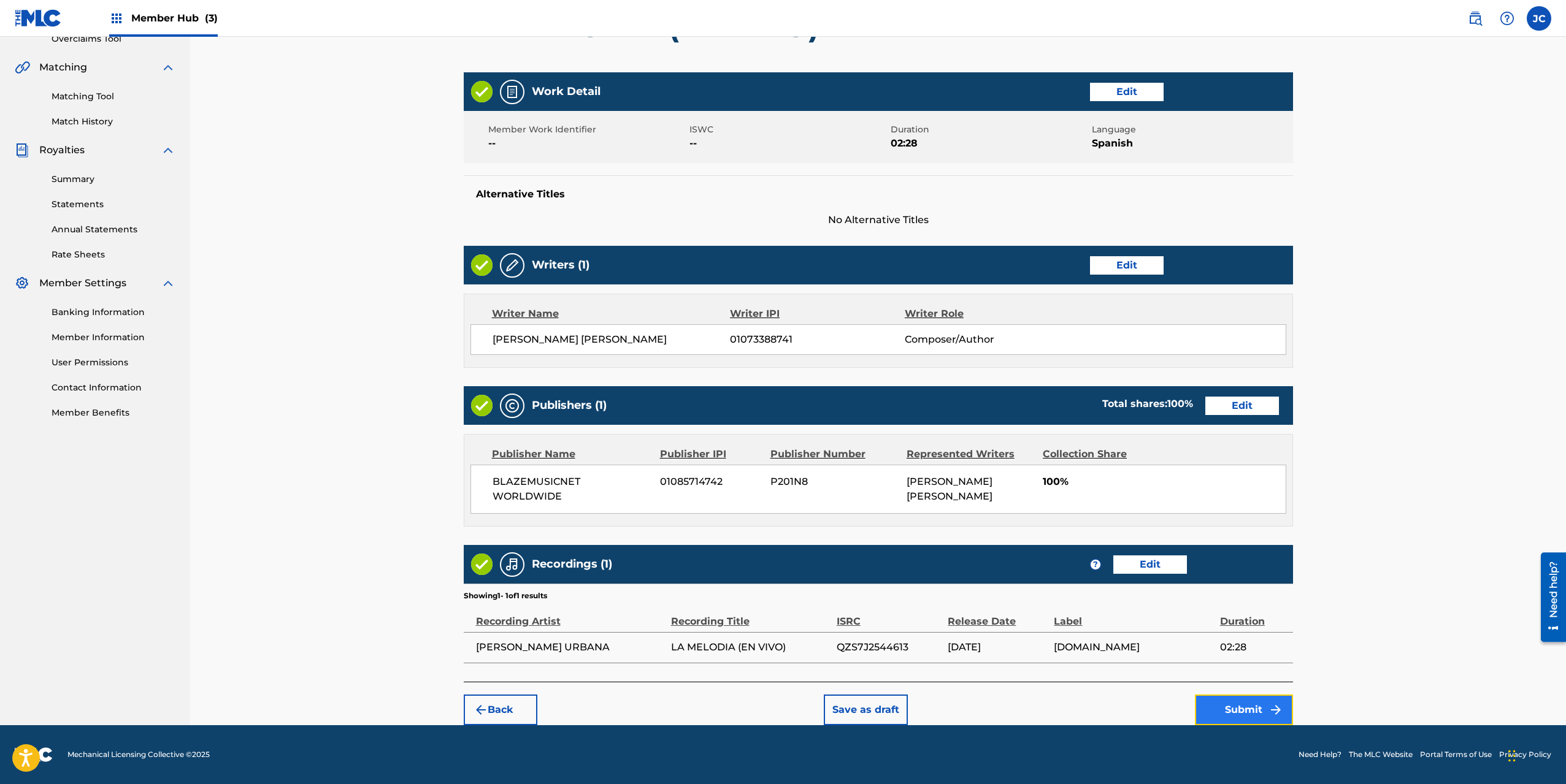
click at [1222, 702] on button "Submit" at bounding box center [1244, 709] width 98 height 30
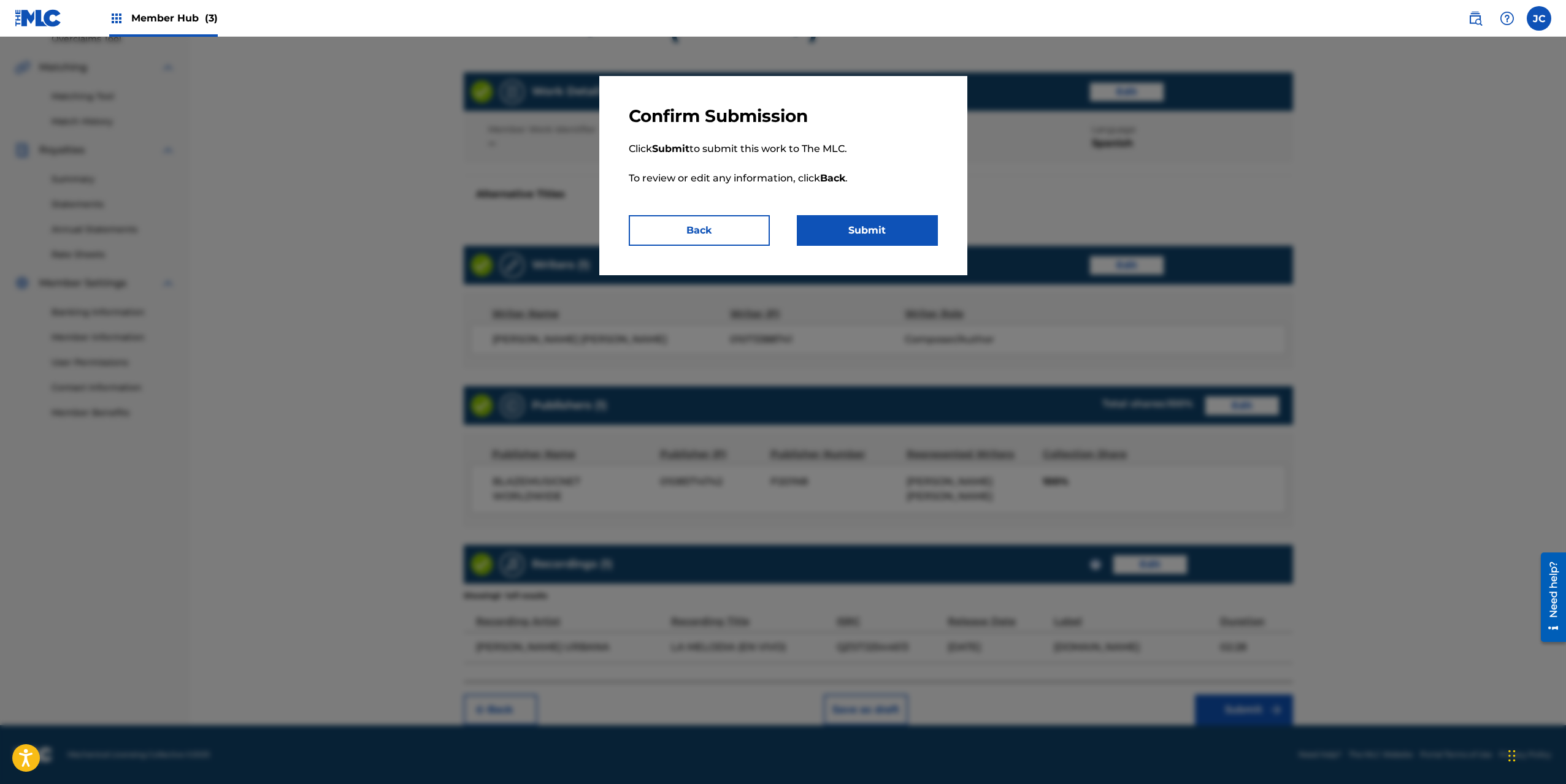
click at [888, 214] on p "Click Submit to submit this work to The MLC. To review or edit any information,…" at bounding box center [783, 171] width 309 height 88
click at [883, 231] on button "Submit" at bounding box center [867, 230] width 141 height 30
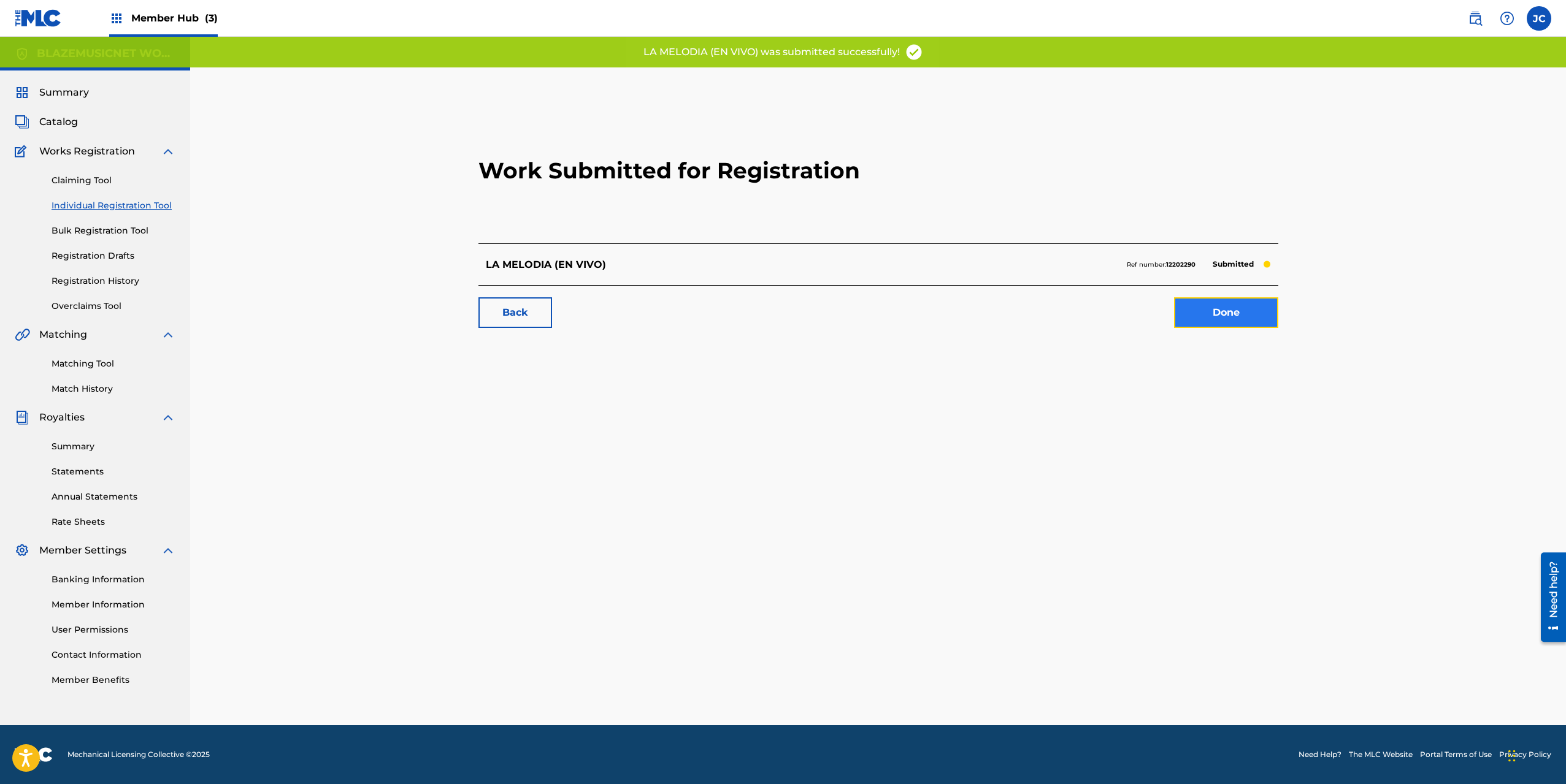
click at [1243, 315] on link "Done" at bounding box center [1226, 312] width 105 height 30
